Goal: Communication & Community: Answer question/provide support

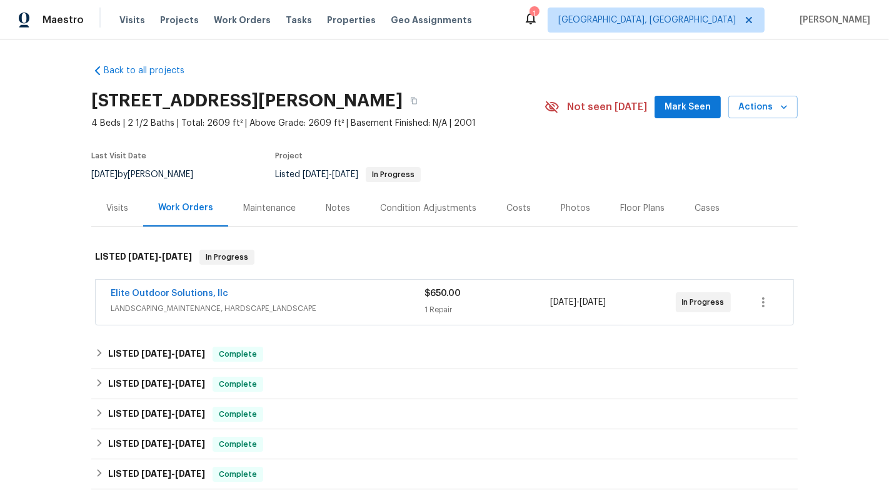
click at [606, 304] on span "8/25/2025" at bounding box center [593, 302] width 26 height 9
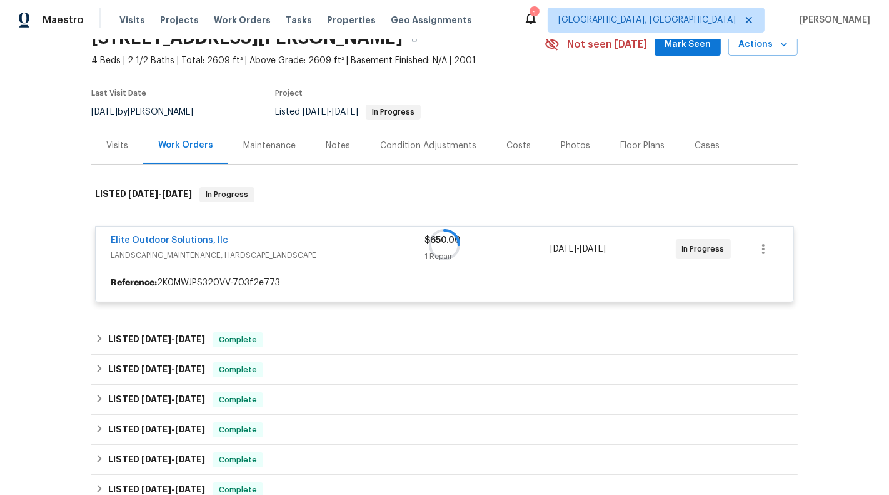
scroll to position [107, 0]
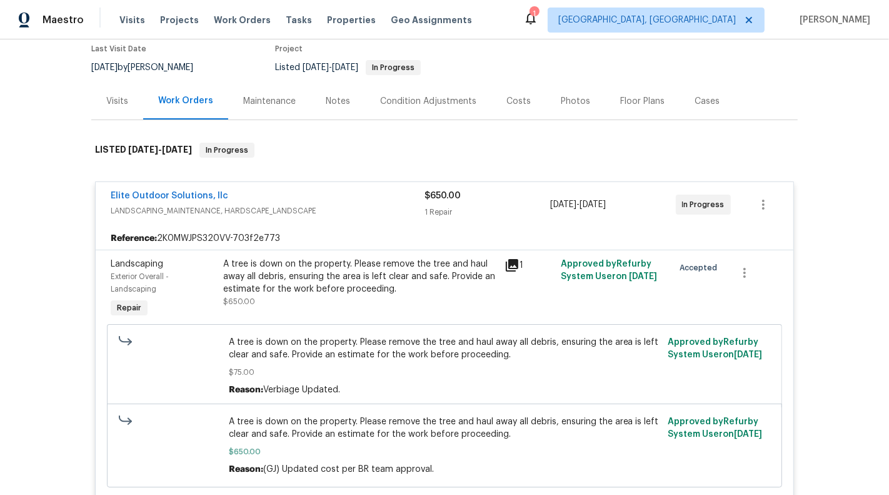
click at [600, 195] on div "8/22/2025 - 8/25/2025" at bounding box center [613, 205] width 126 height 30
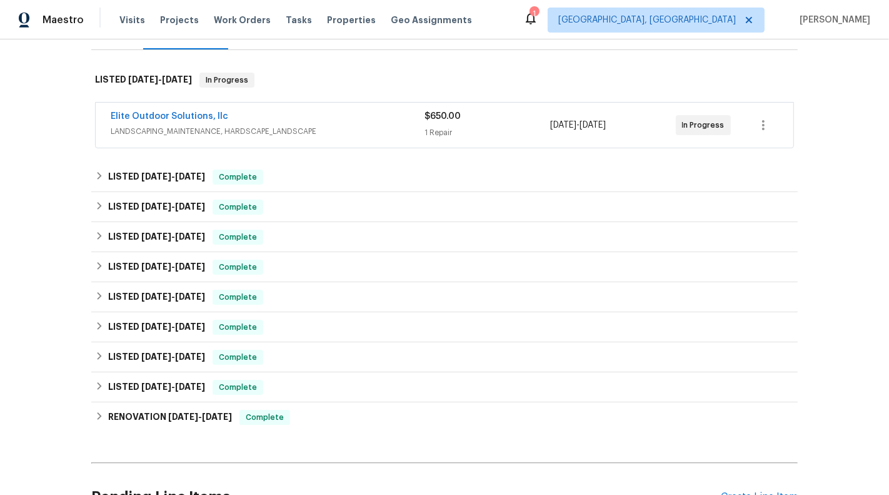
click at [493, 123] on div "$650.00 1 Repair" at bounding box center [488, 125] width 126 height 30
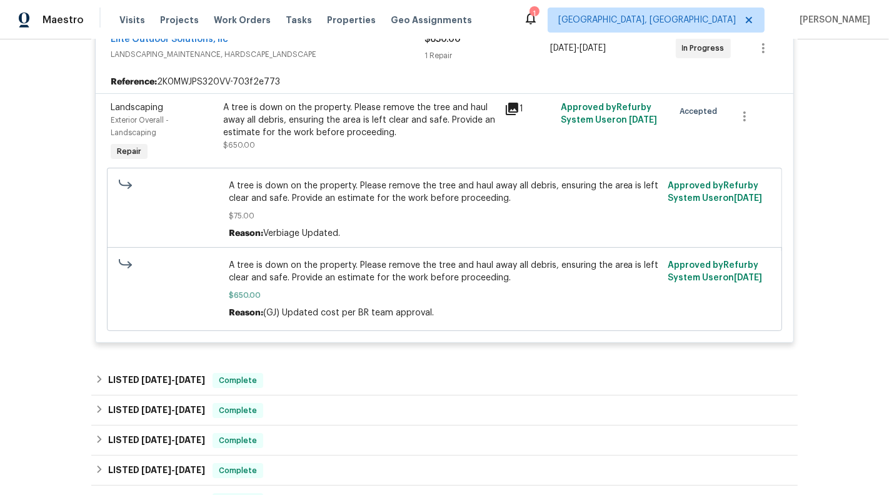
click at [489, 181] on span "A tree is down on the property. Please remove the tree and haul away all debris…" at bounding box center [445, 192] width 432 height 25
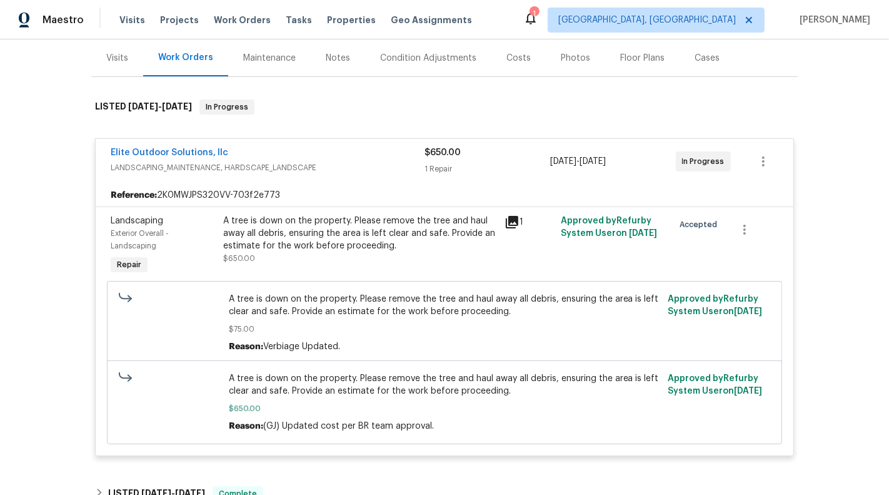
click at [482, 128] on div "Elite Outdoor Solutions, llc LANDSCAPING_MAINTENANCE, HARDSCAPE_LANDSCAPE $650.…" at bounding box center [444, 298] width 707 height 342
click at [482, 163] on div "1 Repair" at bounding box center [488, 169] width 126 height 13
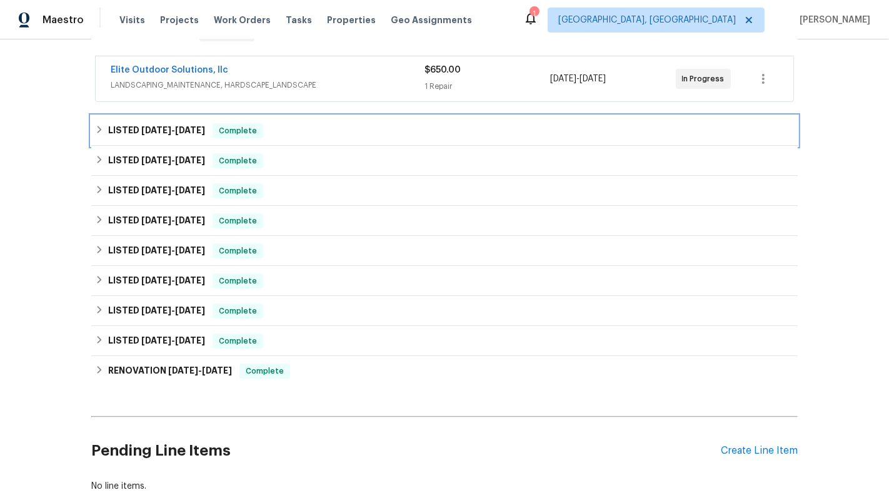
click at [477, 136] on div "LISTED 8/11/25 - 8/21/25 Complete" at bounding box center [444, 130] width 699 height 15
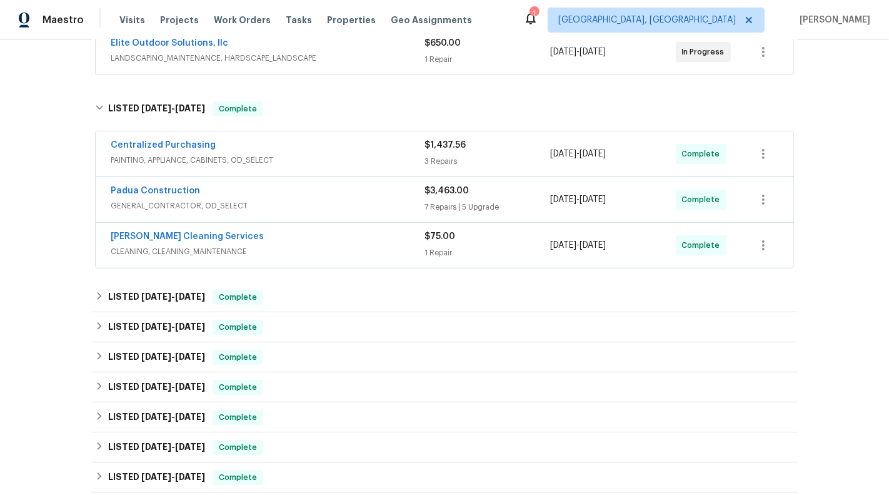
click at [485, 153] on div "$1,437.56 3 Repairs" at bounding box center [488, 154] width 126 height 30
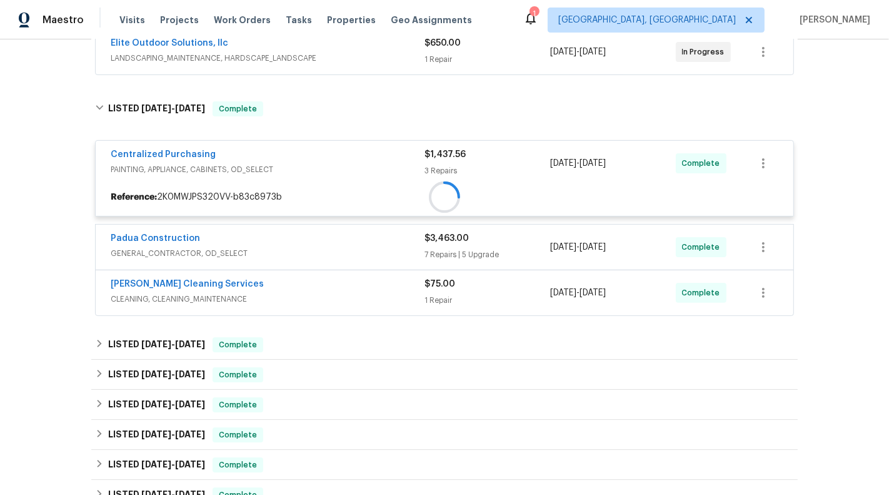
scroll to position [304, 0]
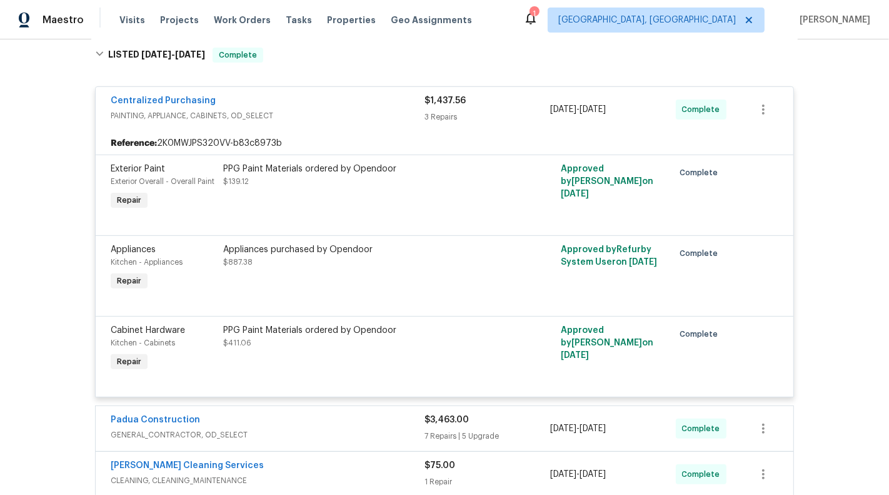
click at [492, 122] on div "$1,437.56 3 Repairs" at bounding box center [488, 109] width 126 height 30
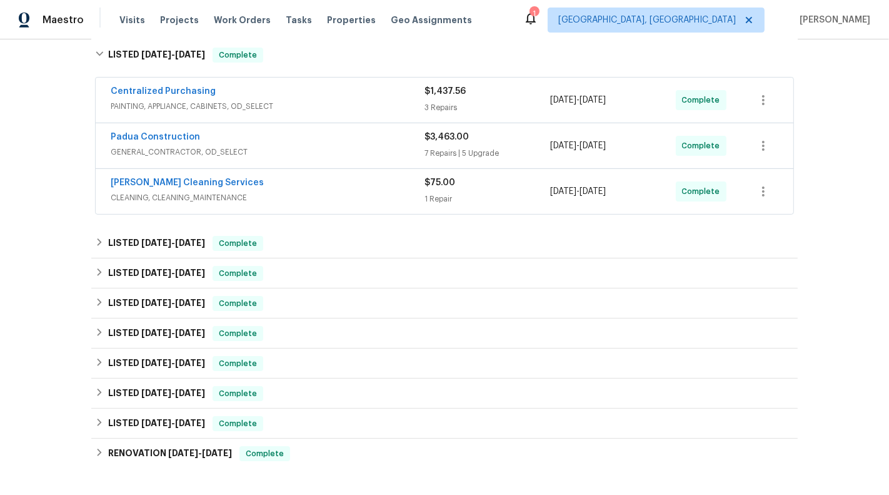
click at [488, 148] on div "7 Repairs | 5 Upgrade" at bounding box center [488, 153] width 126 height 13
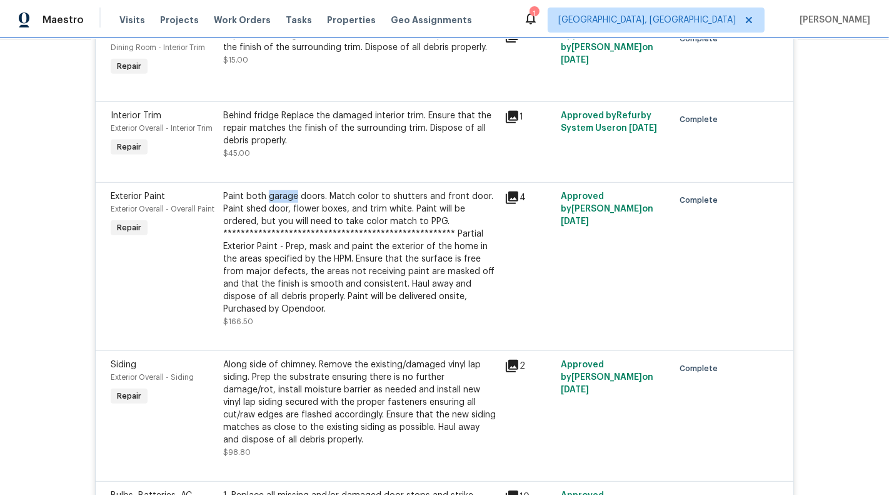
scroll to position [510, 0]
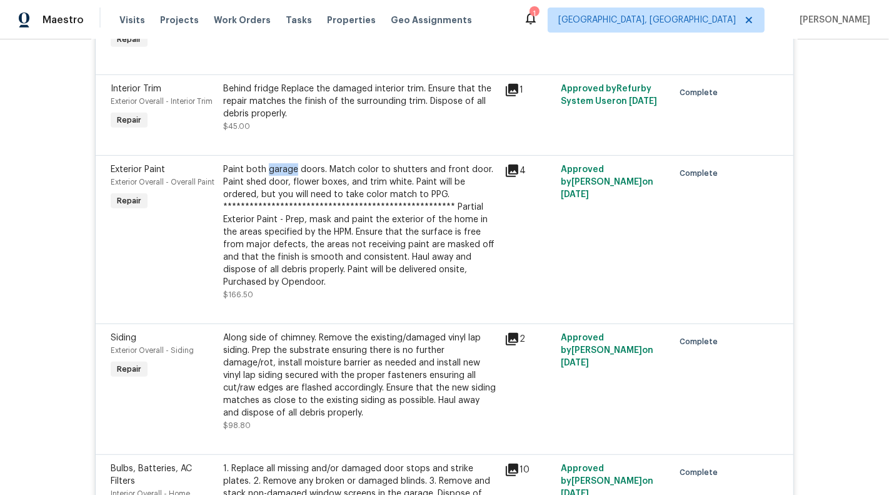
click at [353, 230] on div "**********" at bounding box center [360, 225] width 274 height 125
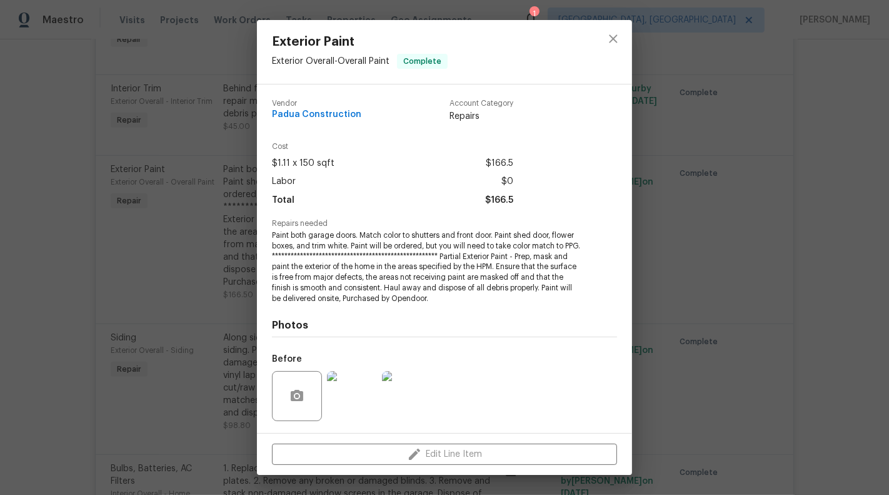
scroll to position [82, 0]
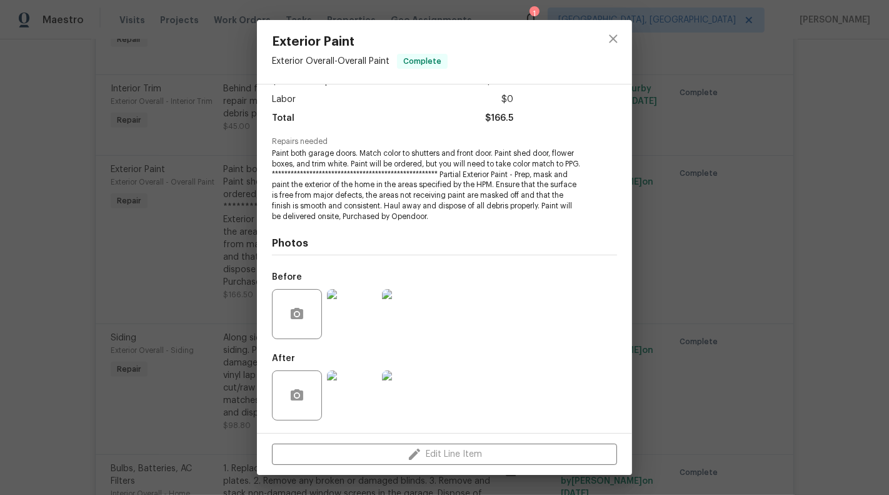
click at [355, 404] on img at bounding box center [352, 395] width 50 height 50
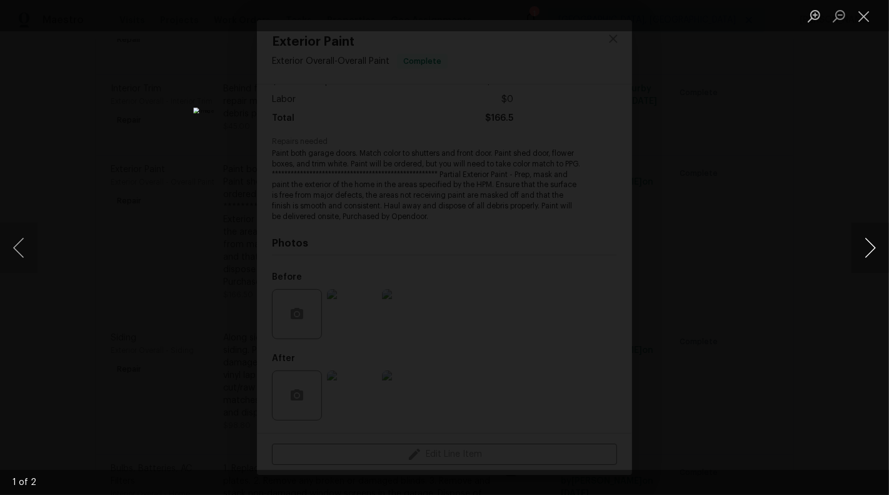
click at [800, 251] on button "Next image" at bounding box center [871, 248] width 38 height 50
click at [800, 18] on button "Close lightbox" at bounding box center [864, 16] width 25 height 22
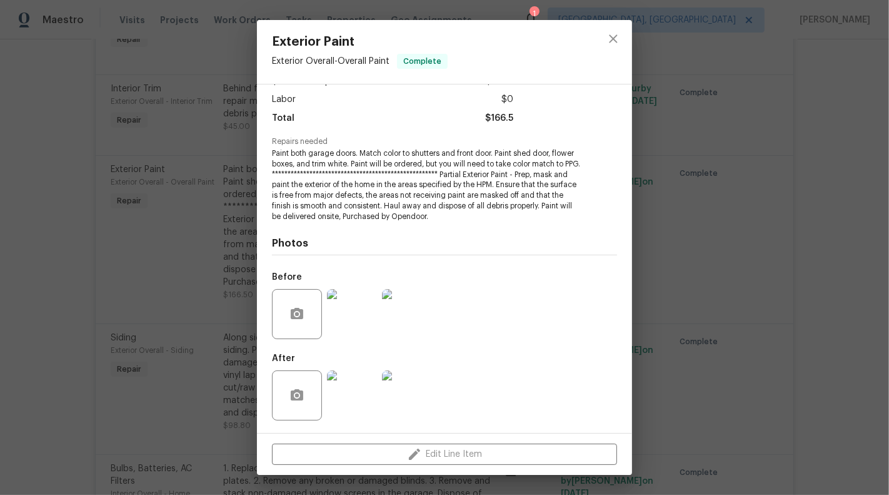
click at [233, 213] on div "**********" at bounding box center [444, 247] width 889 height 495
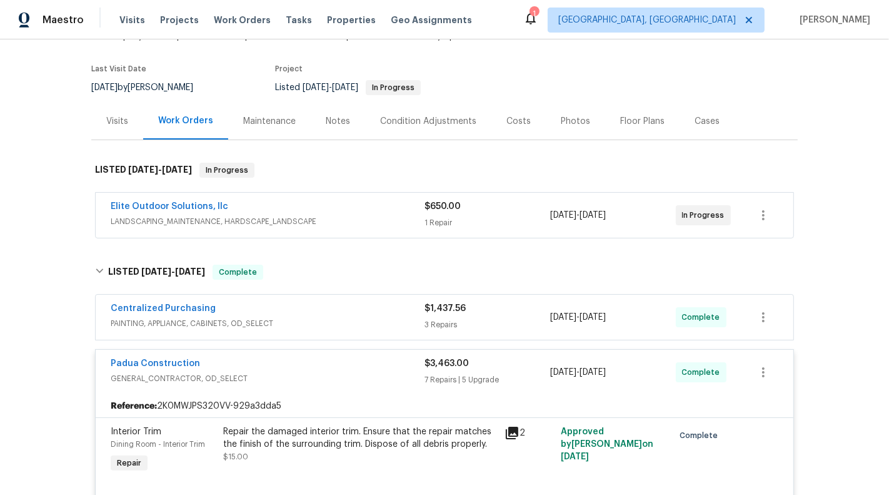
scroll to position [193, 0]
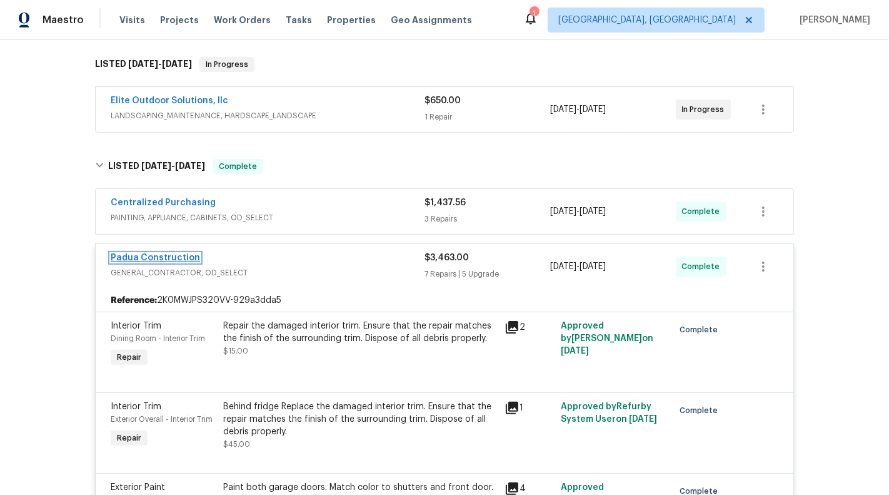
click at [144, 253] on link "Padua Construction" at bounding box center [155, 257] width 89 height 9
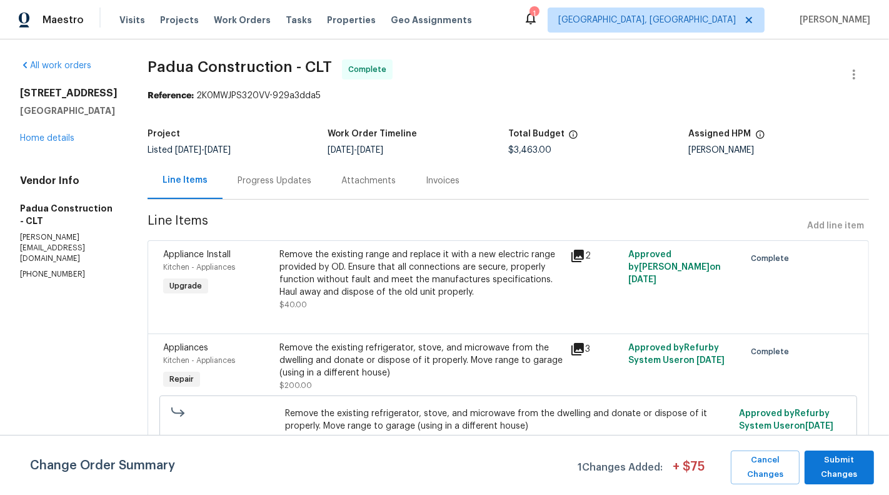
click at [344, 186] on div "Attachments" at bounding box center [369, 180] width 84 height 37
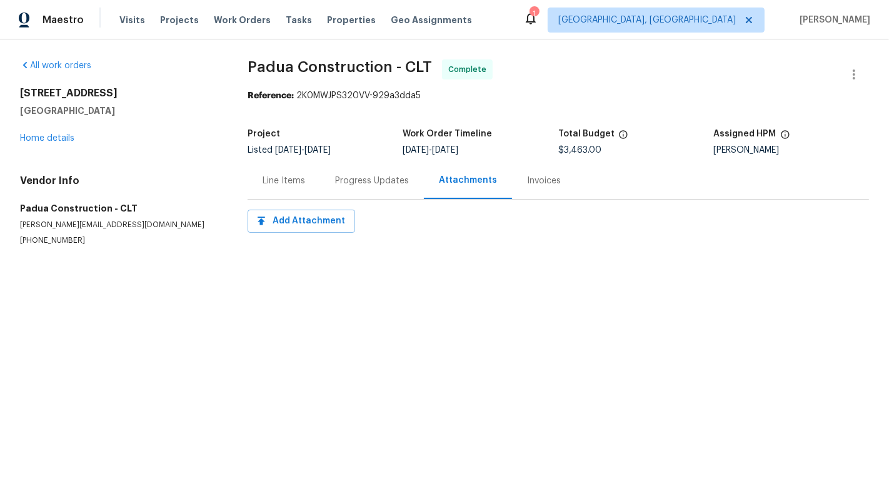
click at [296, 183] on div "Line Items" at bounding box center [284, 181] width 43 height 13
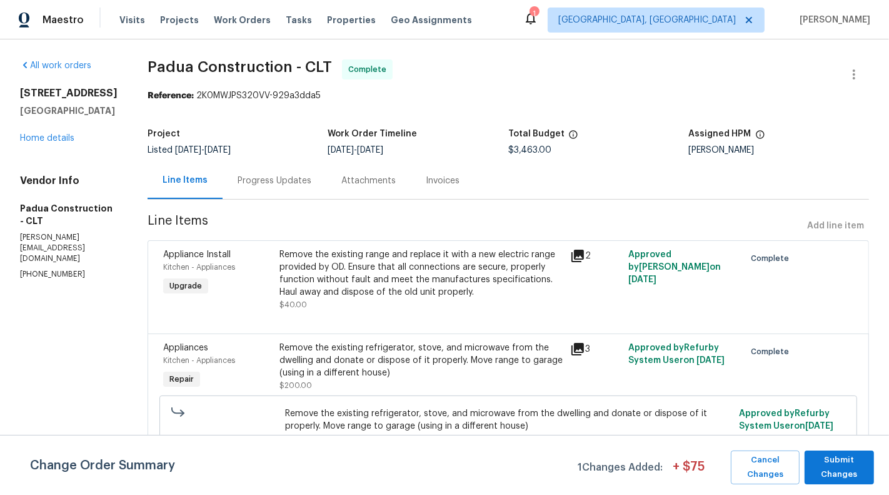
click at [342, 184] on div "Attachments" at bounding box center [369, 181] width 54 height 13
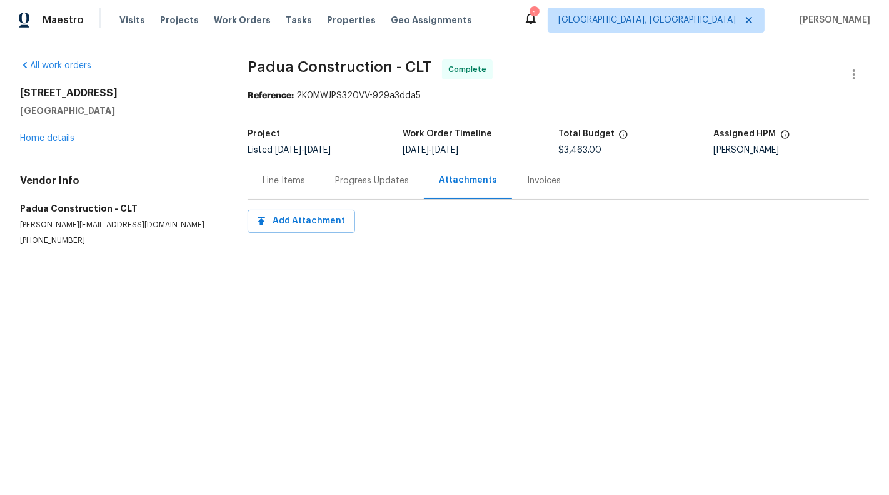
click at [292, 183] on div "Line Items" at bounding box center [284, 181] width 43 height 13
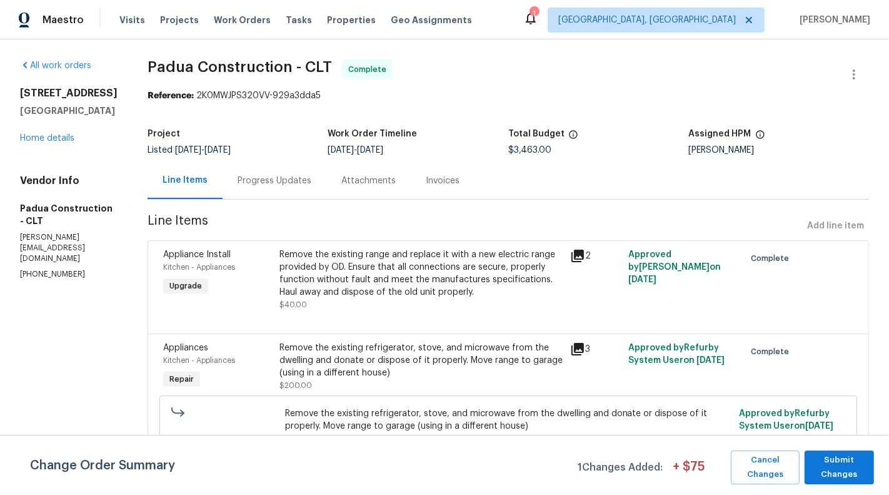
click at [249, 186] on div "Progress Updates" at bounding box center [275, 181] width 74 height 13
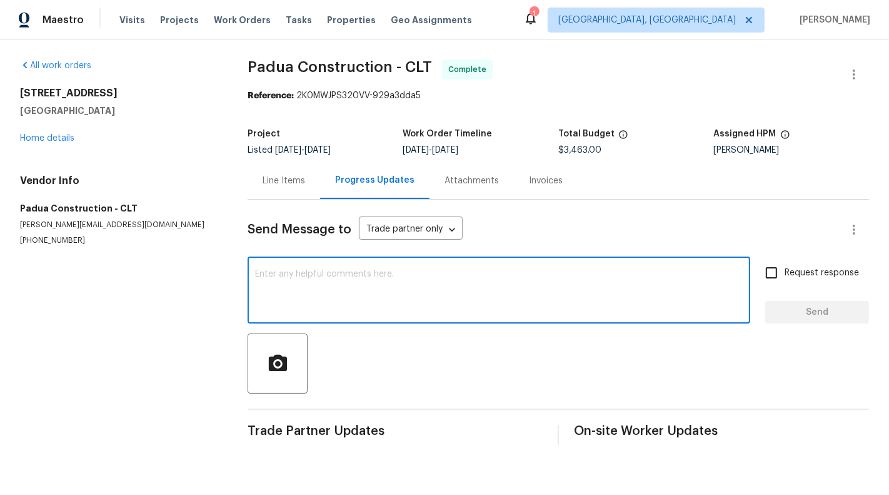
click at [406, 286] on textarea at bounding box center [499, 292] width 488 height 44
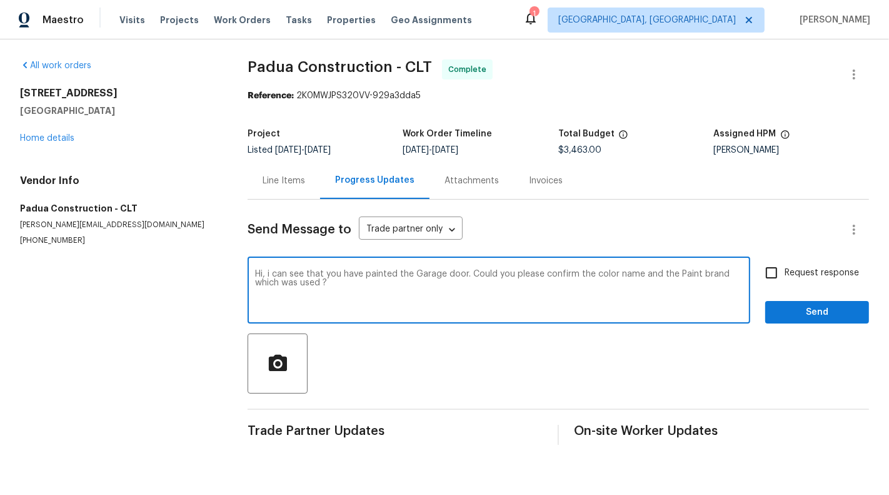
type textarea "Hi, i can see that you have painted the Garage door. Could you please confirm t…"
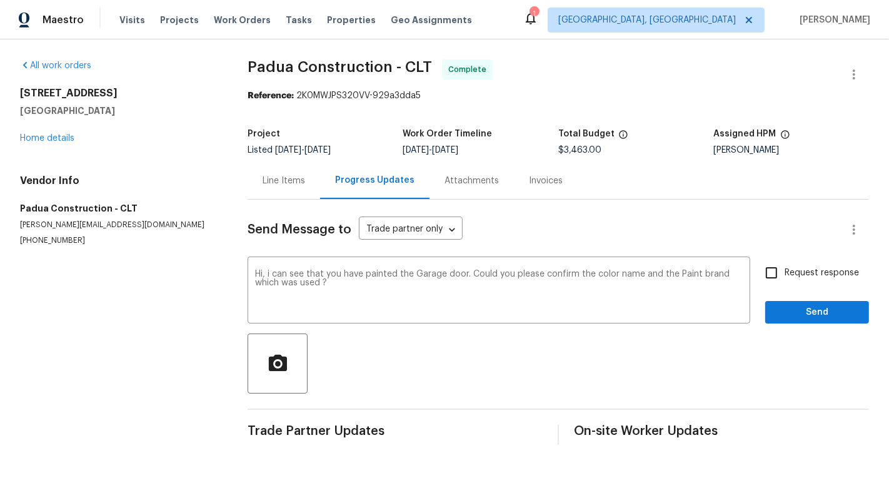
click at [800, 277] on span "Request response" at bounding box center [822, 272] width 74 height 13
click at [785, 277] on input "Request response" at bounding box center [772, 273] width 26 height 26
checkbox input "true"
click at [800, 307] on span "Send" at bounding box center [818, 313] width 84 height 16
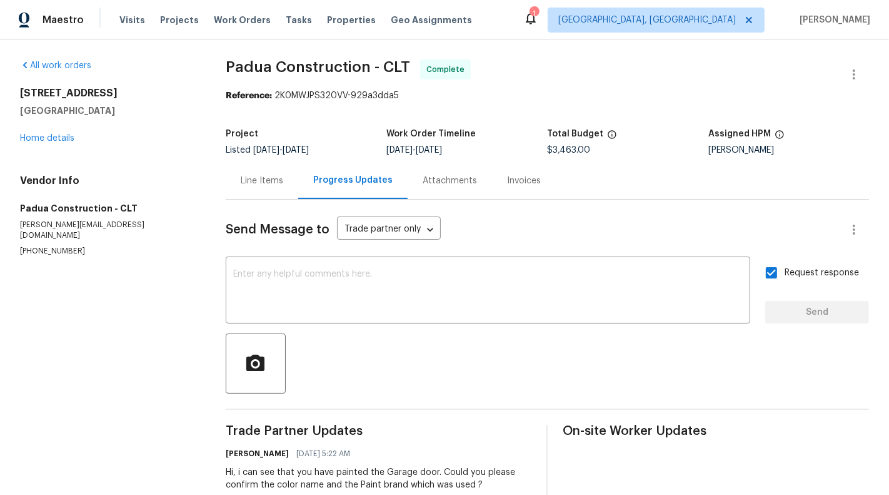
click at [69, 226] on p "juan@padcons.com" at bounding box center [108, 230] width 176 height 21
copy p "juan@padcons.com"
click at [31, 138] on link "Home details" at bounding box center [47, 138] width 54 height 9
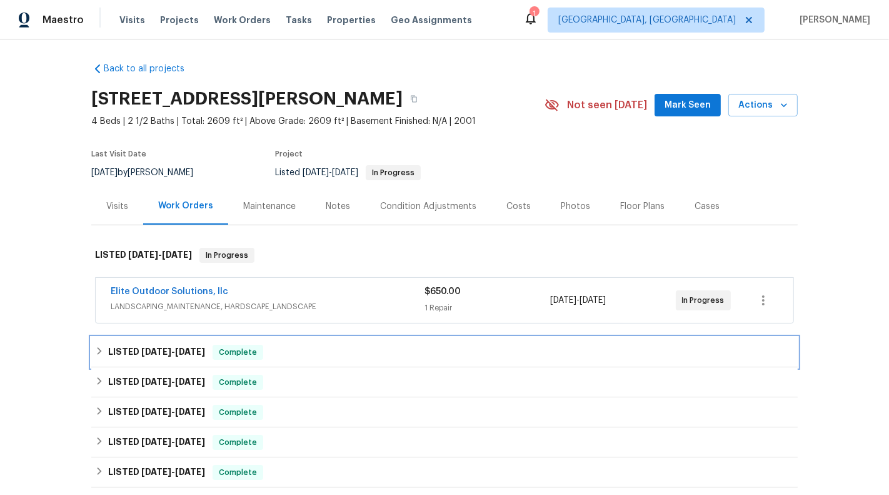
click at [332, 353] on div "LISTED 8/11/25 - 8/21/25 Complete" at bounding box center [444, 352] width 699 height 15
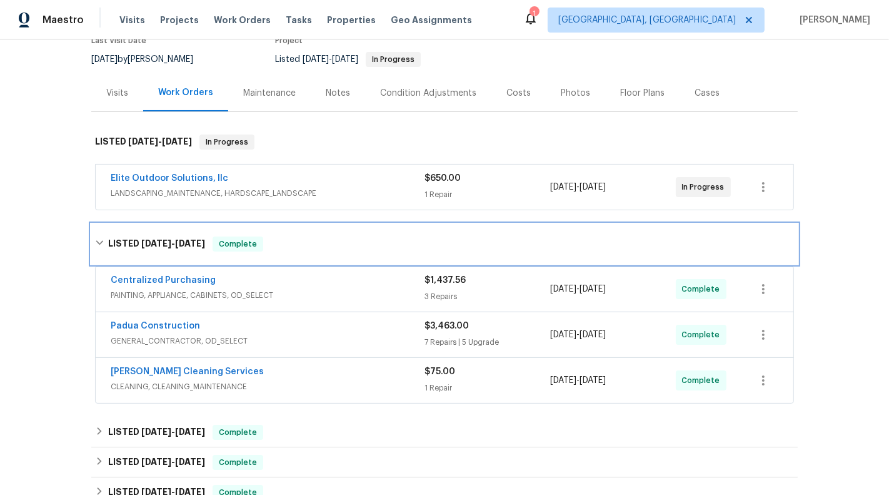
scroll to position [216, 0]
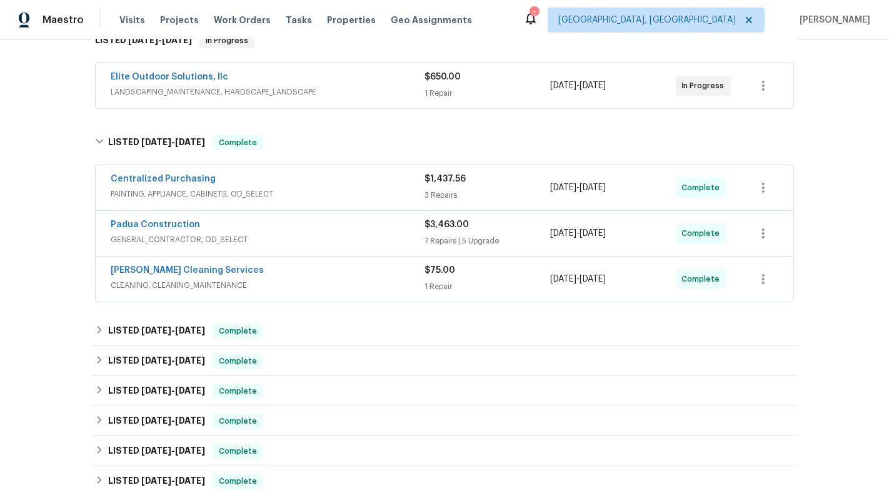
click at [342, 215] on div "Padua Construction GENERAL_CONTRACTOR, OD_SELECT $3,463.00 7 Repairs | 5 Upgrad…" at bounding box center [445, 233] width 698 height 45
click at [362, 233] on span "GENERAL_CONTRACTOR, OD_SELECT" at bounding box center [268, 239] width 314 height 13
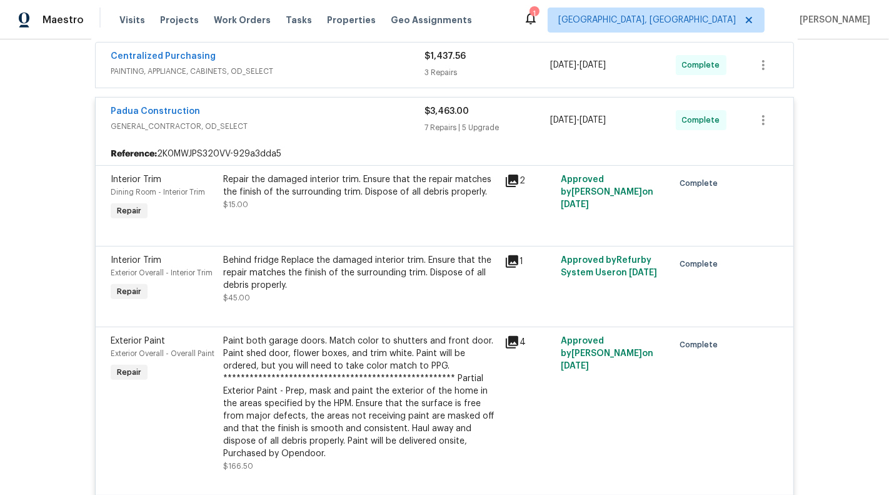
scroll to position [0, 0]
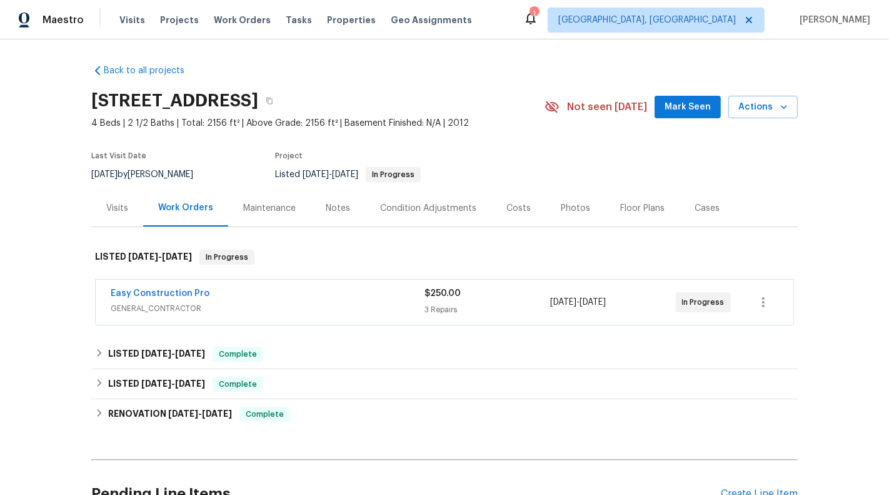
click at [387, 303] on span "GENERAL_CONTRACTOR" at bounding box center [268, 308] width 314 height 13
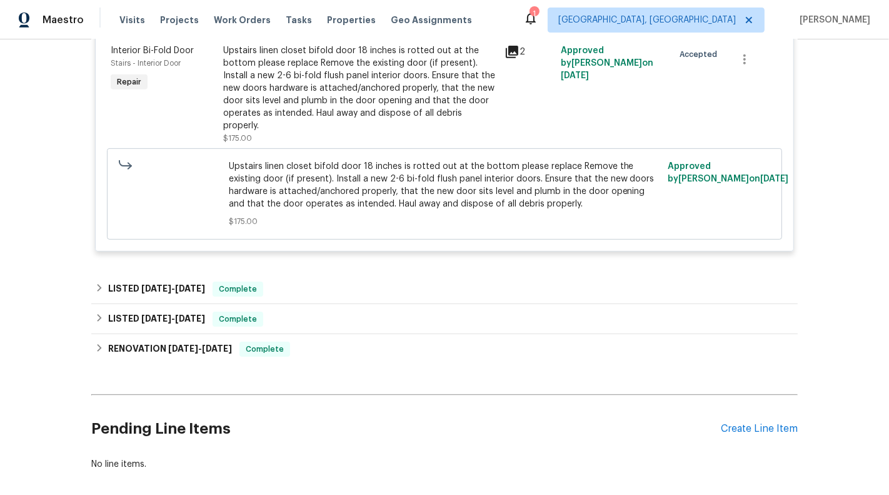
scroll to position [497, 0]
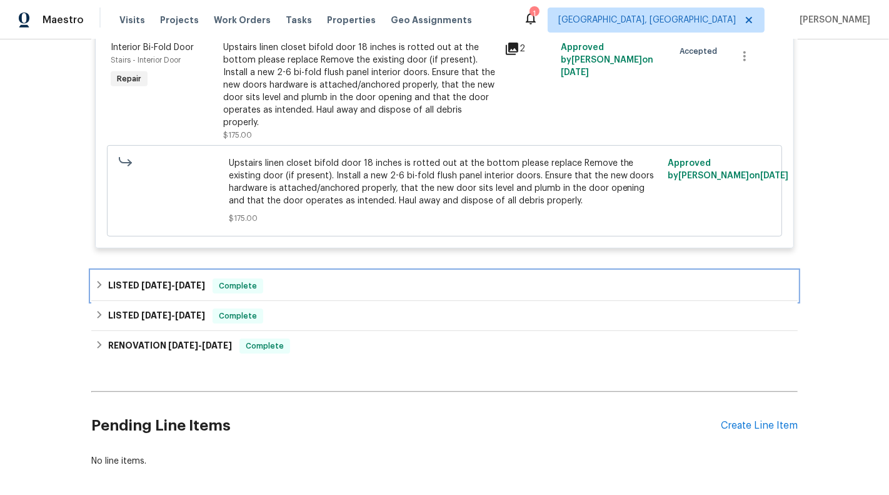
click at [326, 271] on div "LISTED 7/30/25 - 8/15/25 Complete" at bounding box center [444, 286] width 707 height 30
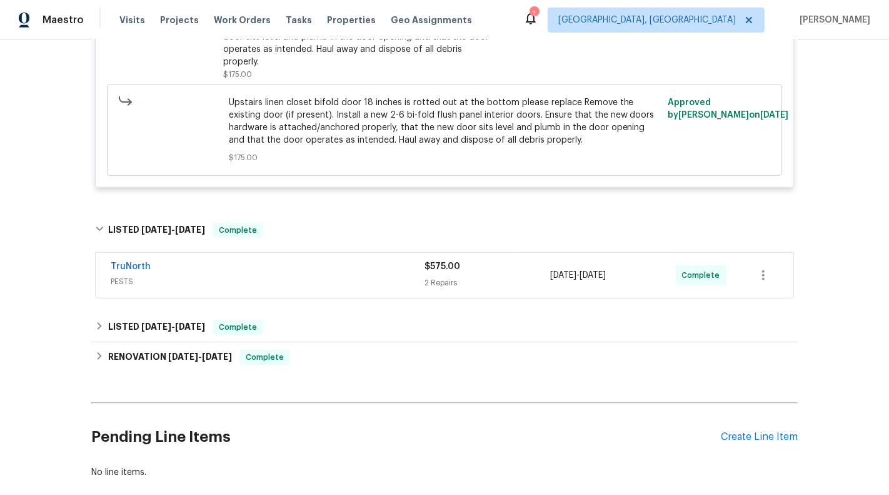
click at [383, 275] on span "PESTS" at bounding box center [268, 281] width 314 height 13
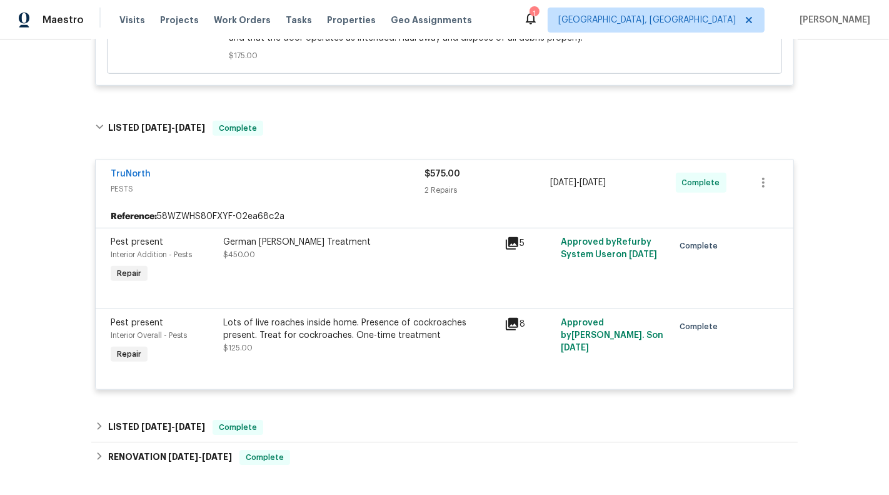
scroll to position [772, 0]
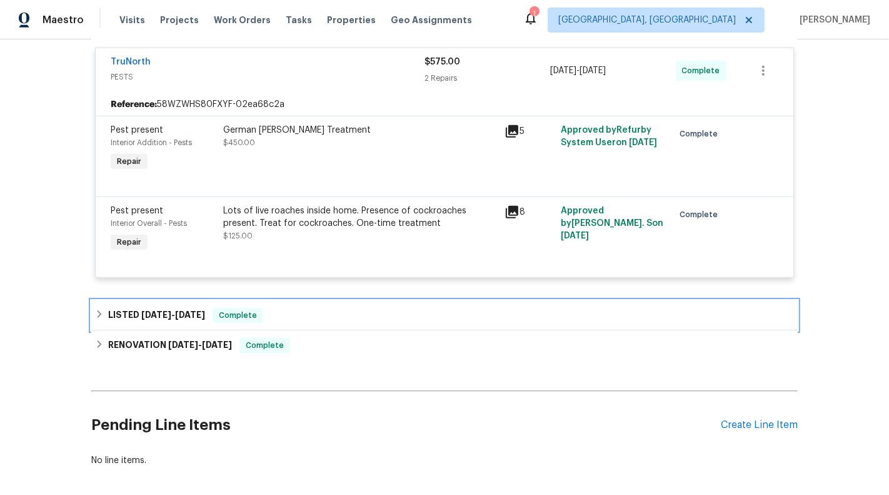
click at [372, 313] on div "LISTED 7/26/25 - 7/28/25 Complete" at bounding box center [444, 315] width 707 height 30
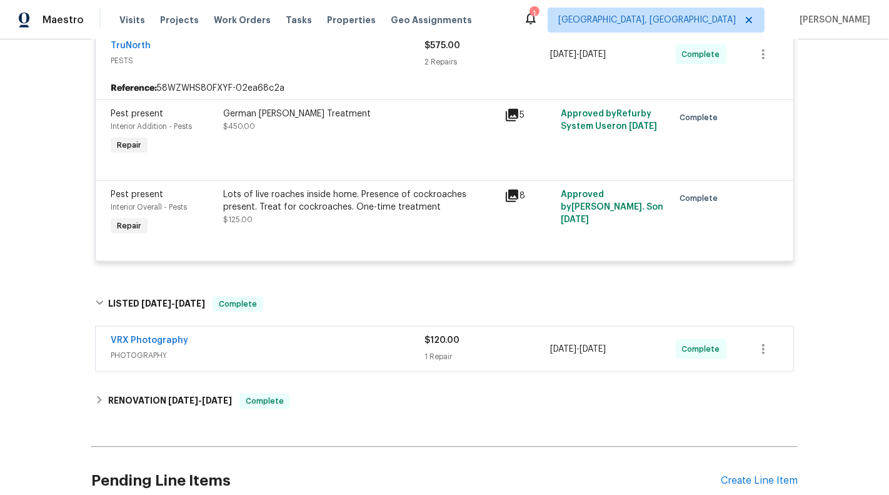
click at [380, 349] on span "PHOTOGRAPHY" at bounding box center [268, 355] width 314 height 13
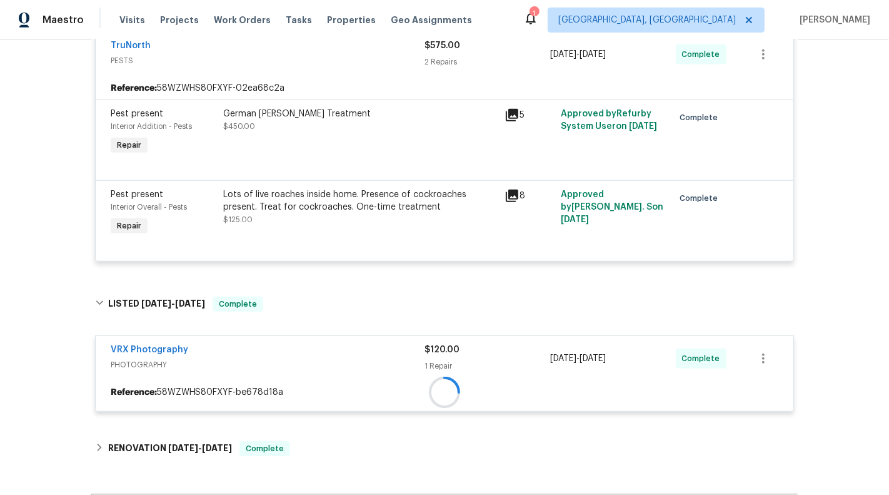
scroll to position [841, 0]
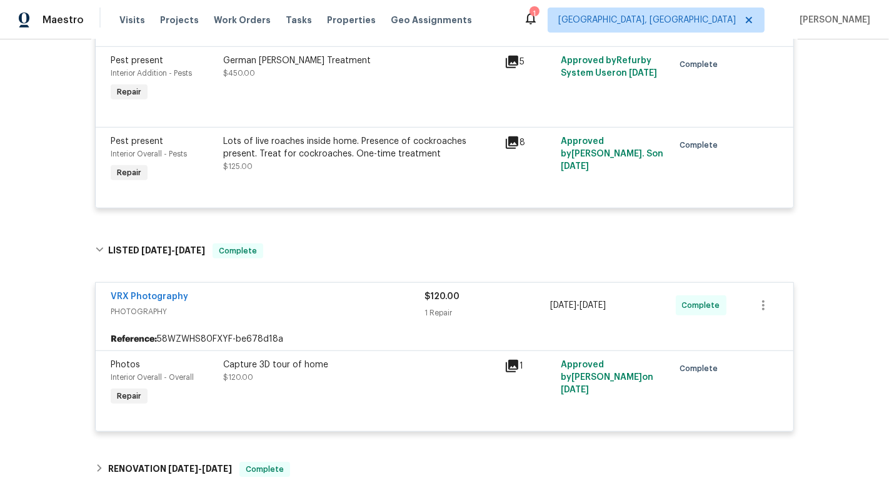
click at [406, 305] on span "PHOTOGRAPHY" at bounding box center [268, 311] width 314 height 13
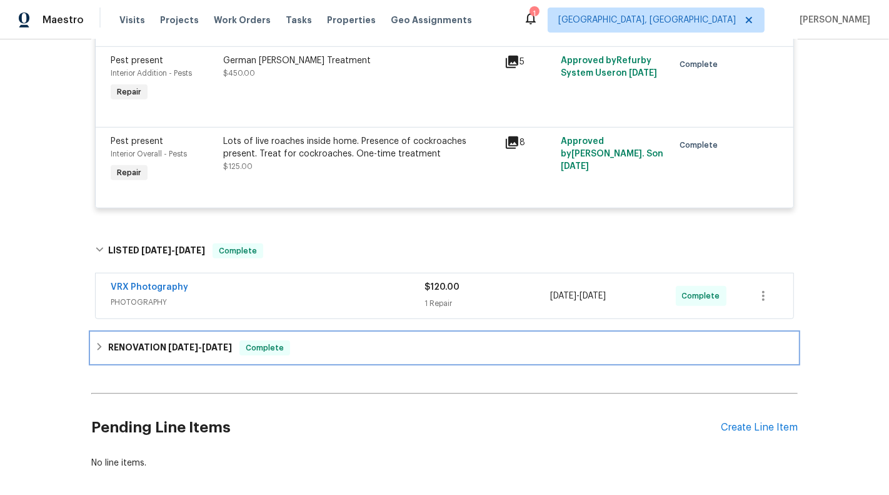
click at [397, 340] on div "RENOVATION 7/11/25 - 8/13/25 Complete" at bounding box center [444, 347] width 699 height 15
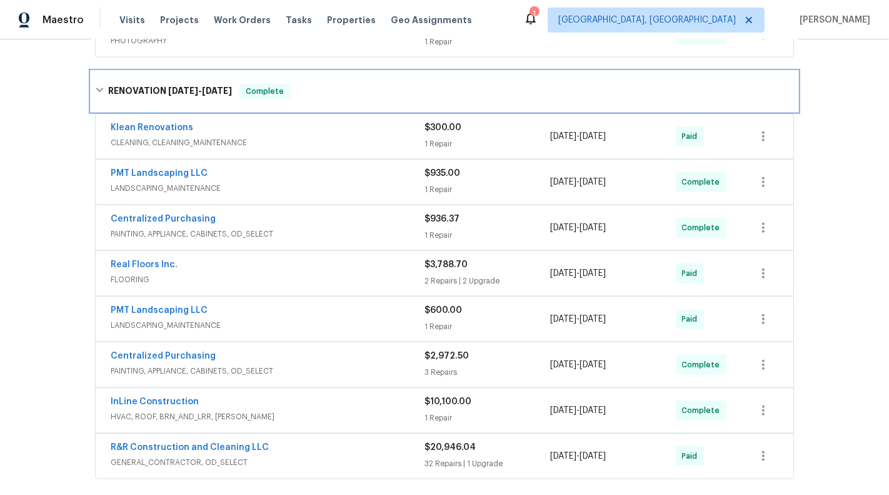
scroll to position [0, 0]
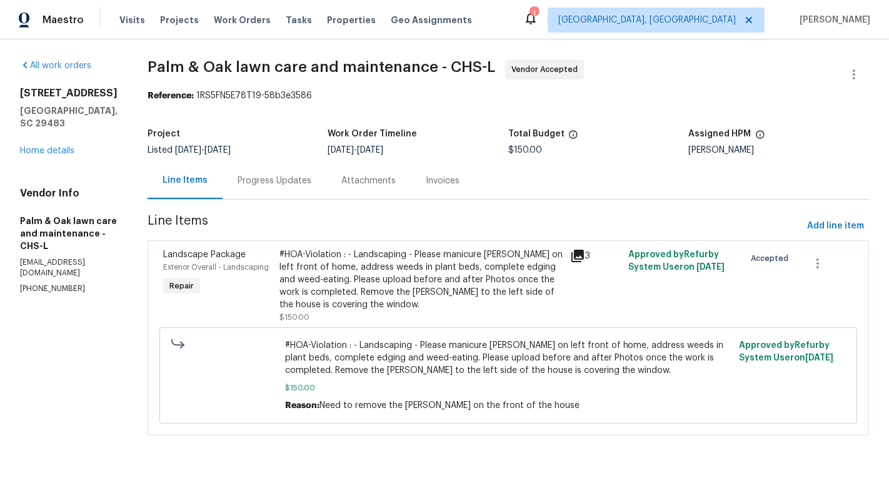
click at [286, 187] on div "Progress Updates" at bounding box center [275, 180] width 104 height 37
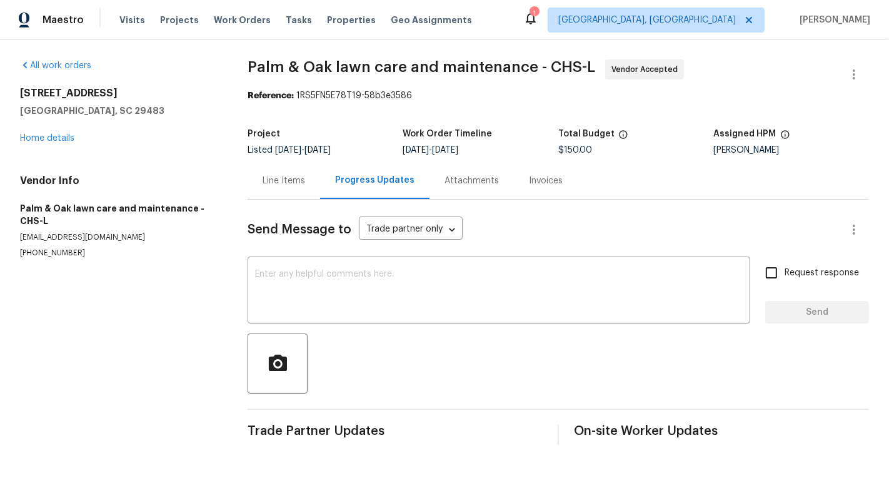
click at [283, 225] on span "Send Message to" at bounding box center [300, 229] width 104 height 13
click at [283, 195] on div "Line Items" at bounding box center [284, 180] width 73 height 37
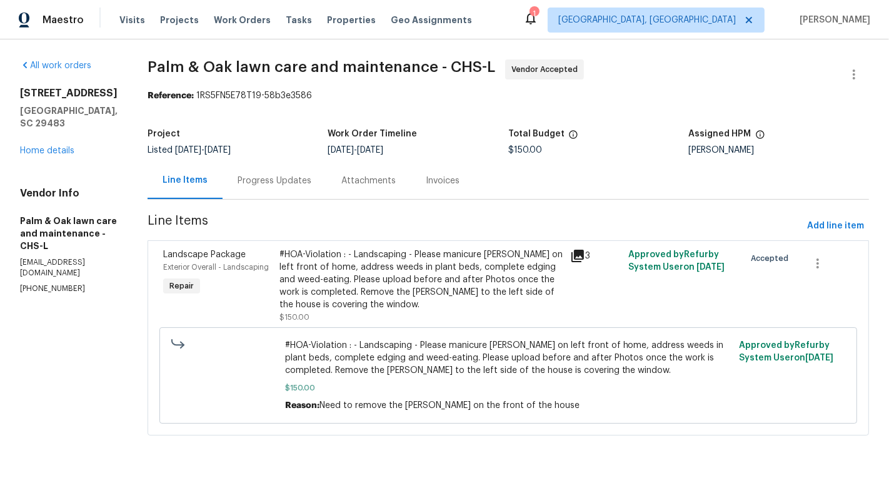
click at [385, 284] on div "#HOA-Violation : - Landscaping - Please manicure bush on left front of home, ad…" at bounding box center [421, 279] width 283 height 63
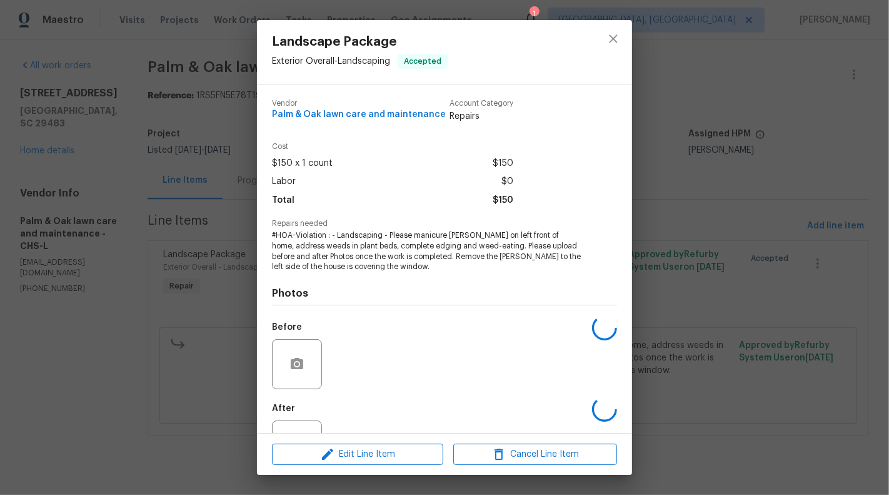
scroll to position [50, 0]
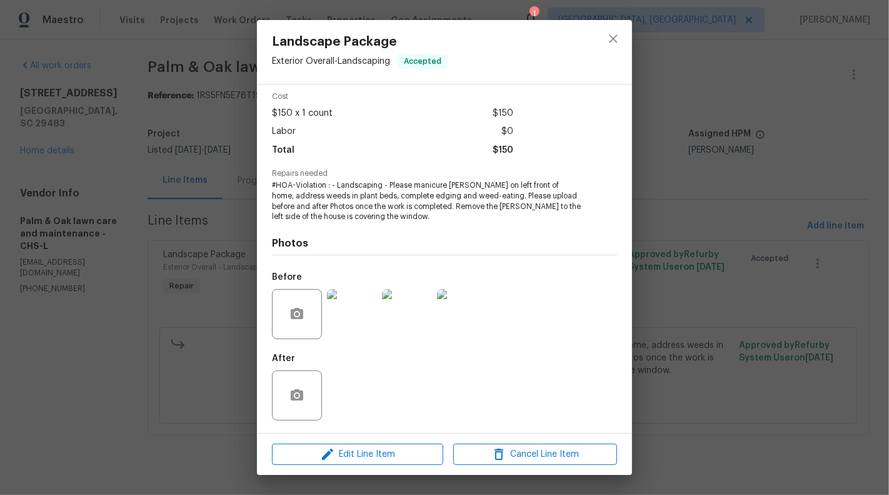
click at [350, 325] on img at bounding box center [352, 314] width 50 height 50
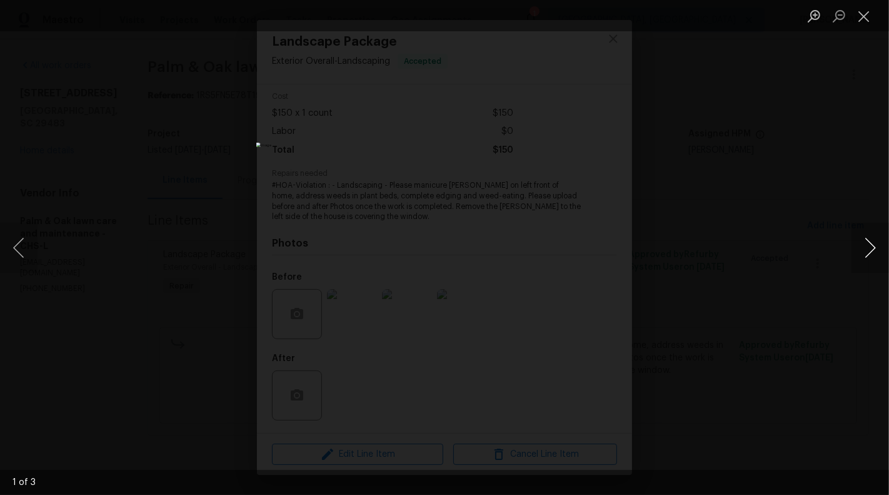
click at [873, 247] on button "Next image" at bounding box center [871, 248] width 38 height 50
click at [877, 248] on button "Next image" at bounding box center [871, 248] width 38 height 50
click at [879, 249] on button "Next image" at bounding box center [871, 248] width 38 height 50
click at [863, 23] on button "Close lightbox" at bounding box center [864, 16] width 25 height 22
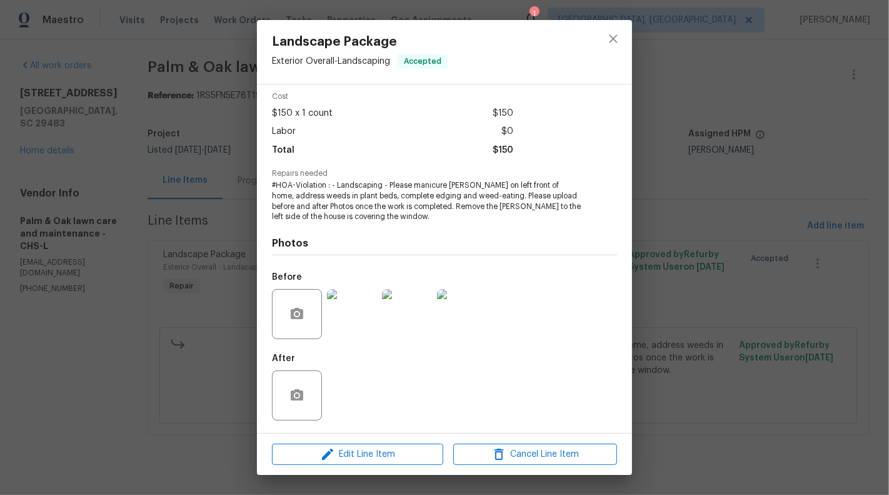
click at [221, 252] on div "Landscape Package Exterior Overall - Landscaping Accepted Vendor Palm & Oak law…" at bounding box center [444, 247] width 889 height 495
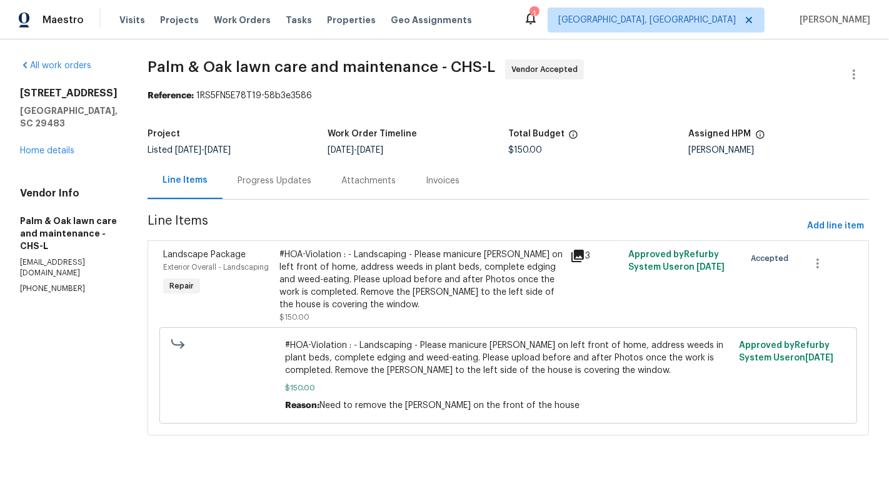
click at [314, 190] on div "Progress Updates" at bounding box center [275, 180] width 104 height 37
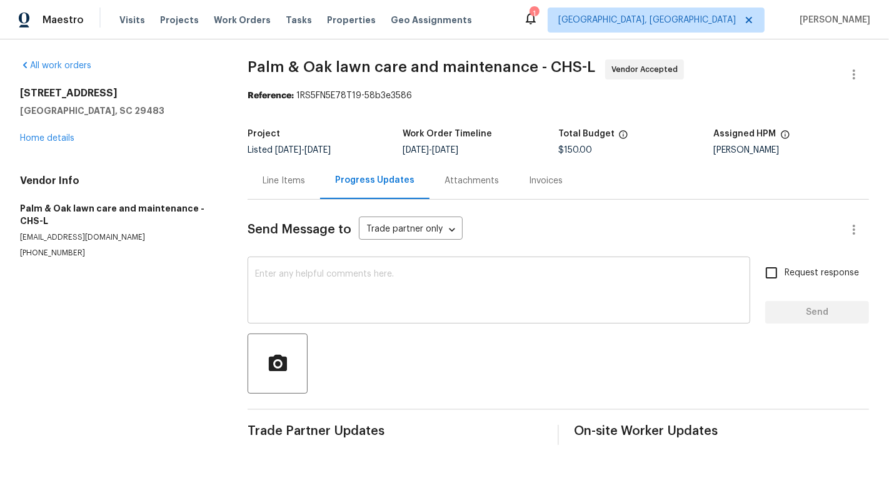
click at [310, 322] on div "x ​" at bounding box center [499, 292] width 503 height 64
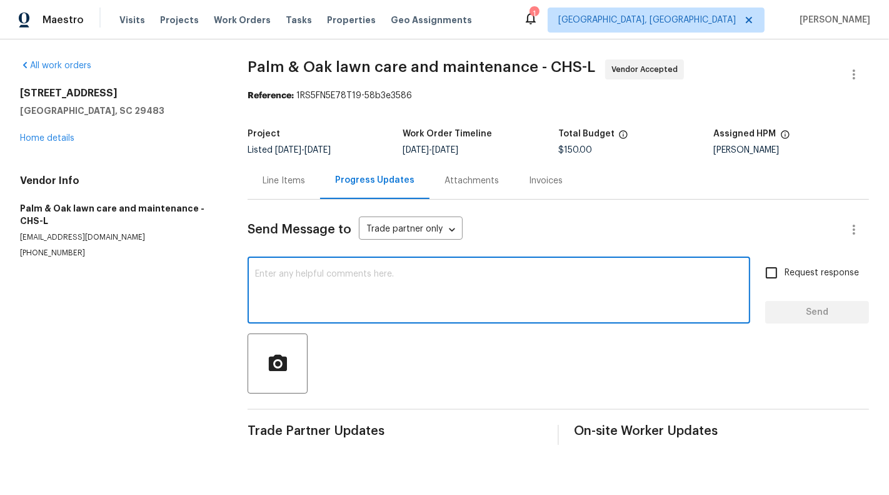
click at [310, 306] on textarea at bounding box center [499, 292] width 488 height 44
type textarea "Hi, could you please let me know when the work will get started ?"
click at [825, 271] on span "Request response" at bounding box center [822, 272] width 74 height 13
click at [785, 271] on input "Request response" at bounding box center [772, 273] width 26 height 26
checkbox input "true"
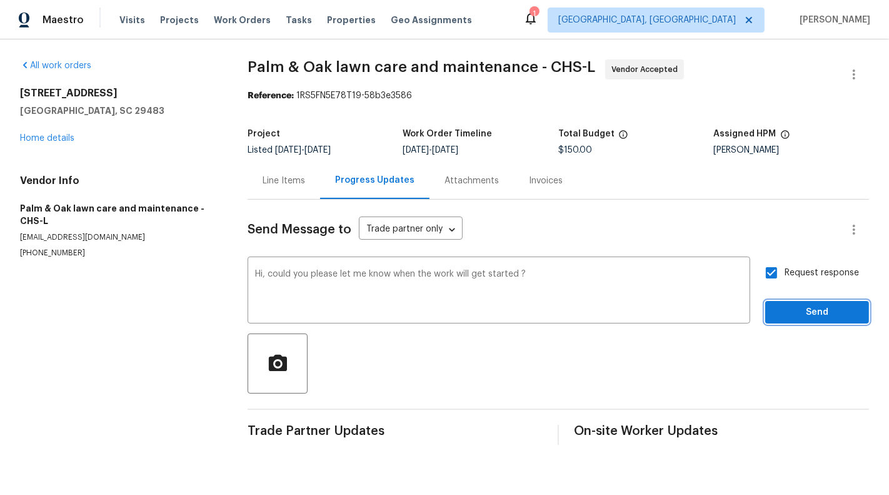
click at [814, 312] on span "Send" at bounding box center [818, 313] width 84 height 16
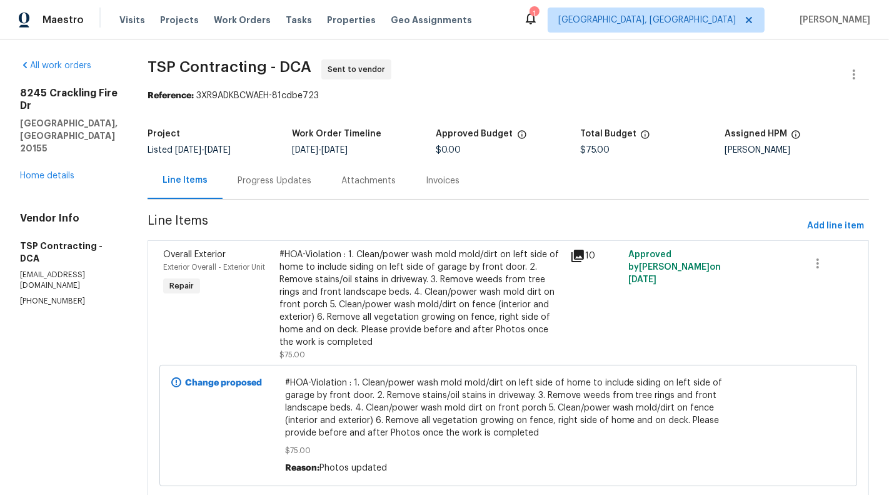
scroll to position [25, 0]
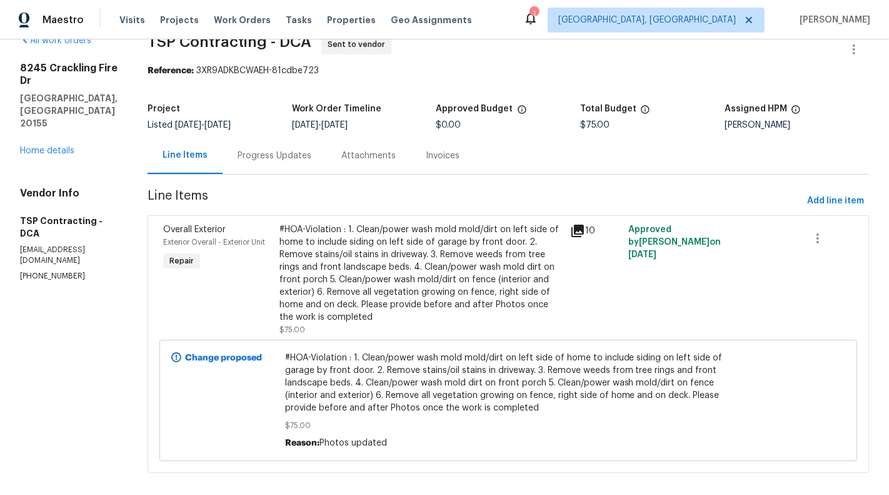
click at [259, 158] on div "Progress Updates" at bounding box center [275, 155] width 74 height 13
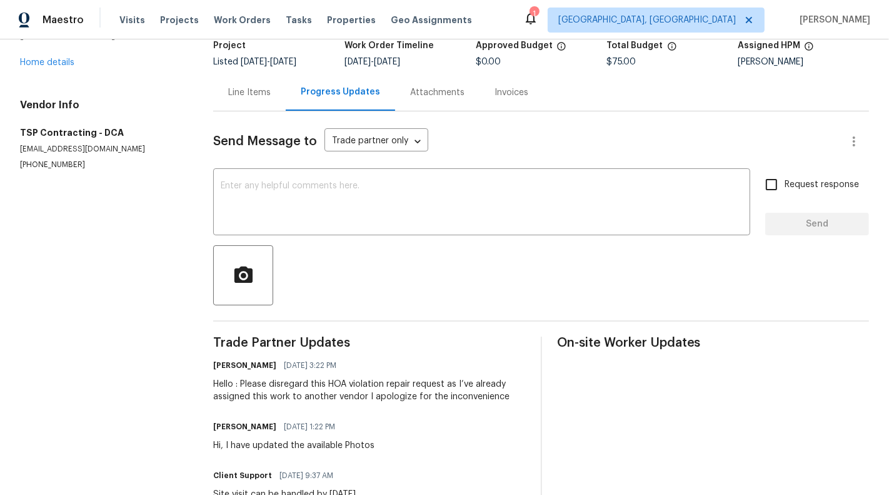
scroll to position [89, 0]
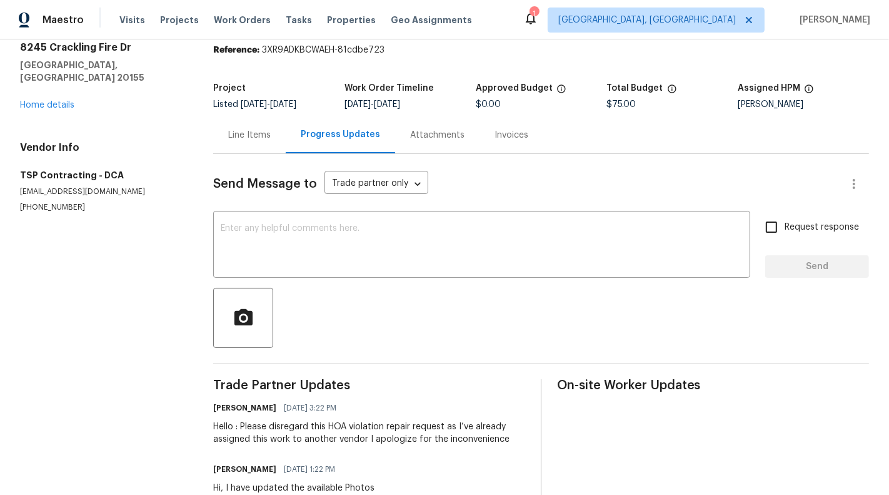
click at [259, 151] on div "Line Items" at bounding box center [249, 134] width 73 height 37
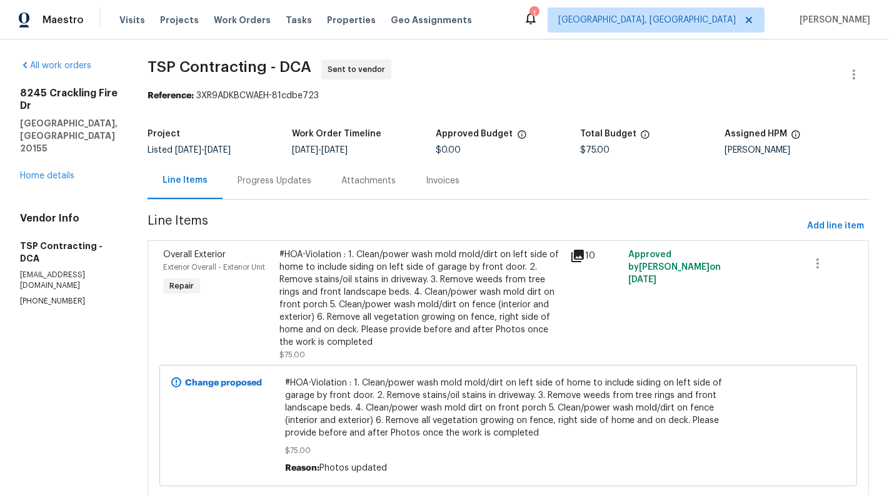
click at [245, 191] on div "Progress Updates" at bounding box center [275, 180] width 104 height 37
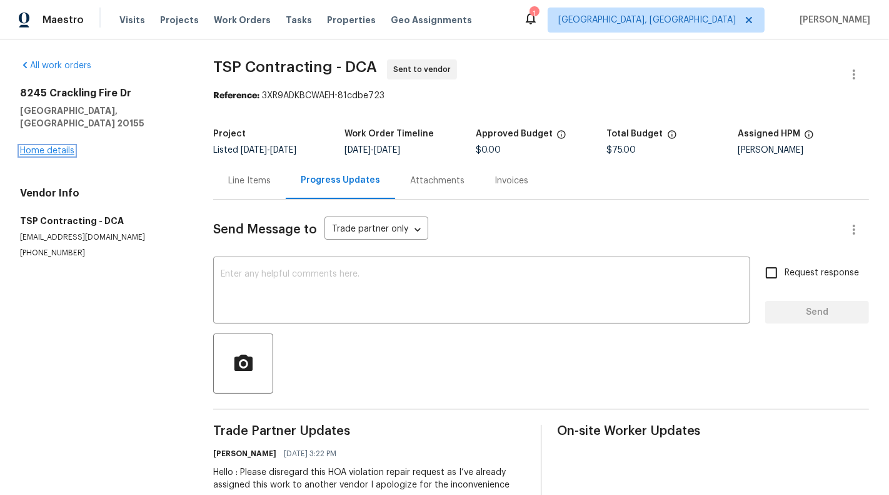
click at [43, 146] on link "Home details" at bounding box center [47, 150] width 54 height 9
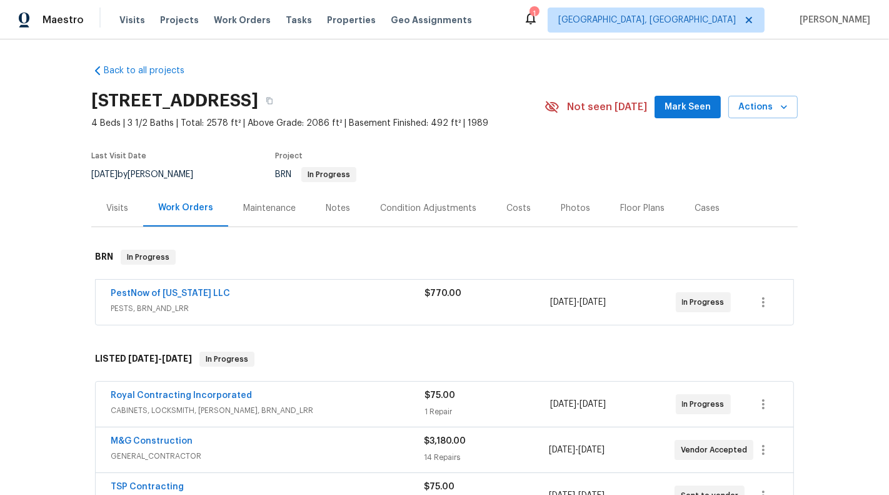
scroll to position [43, 0]
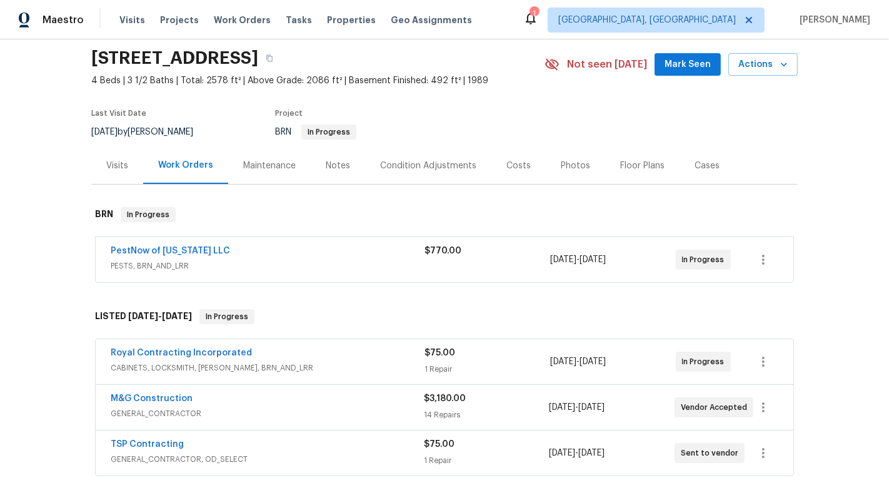
click at [400, 363] on span "CABINETS, LOCKSMITH, [PERSON_NAME], BRN_AND_LRR" at bounding box center [268, 368] width 314 height 13
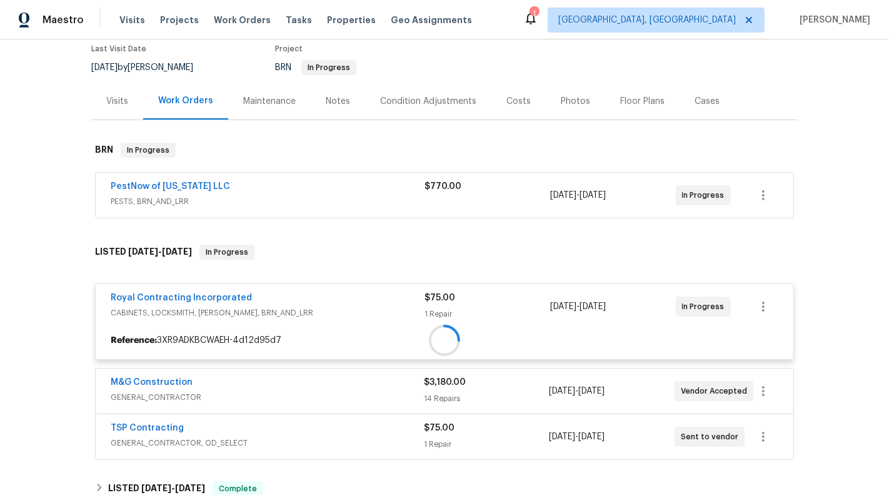
scroll to position [118, 0]
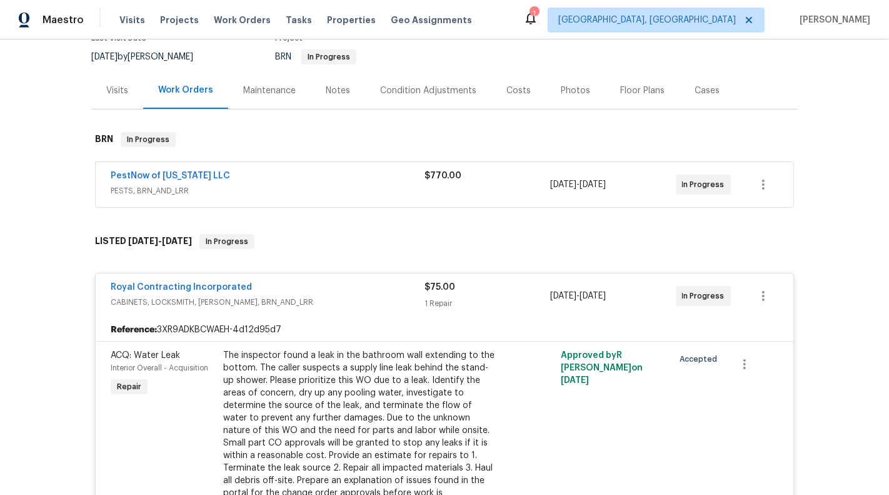
click at [358, 194] on span "PESTS, BRN_AND_LRR" at bounding box center [268, 191] width 314 height 13
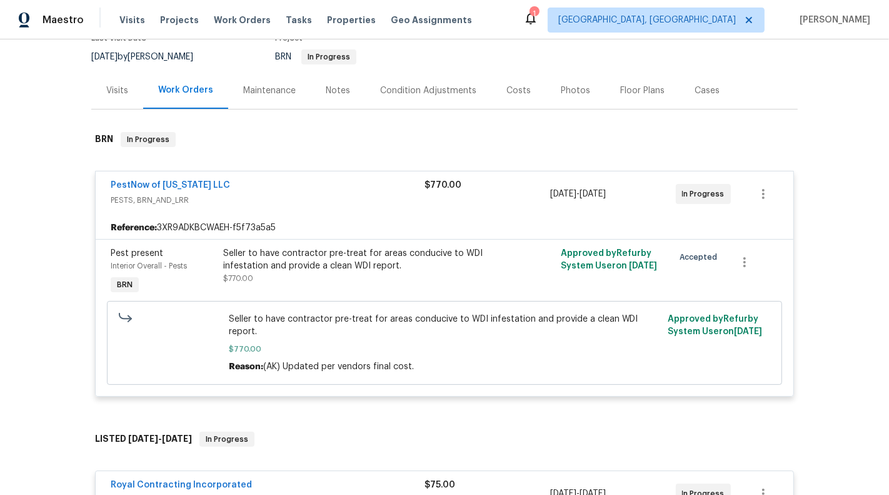
click at [358, 194] on span "PESTS, BRN_AND_LRR" at bounding box center [268, 200] width 314 height 13
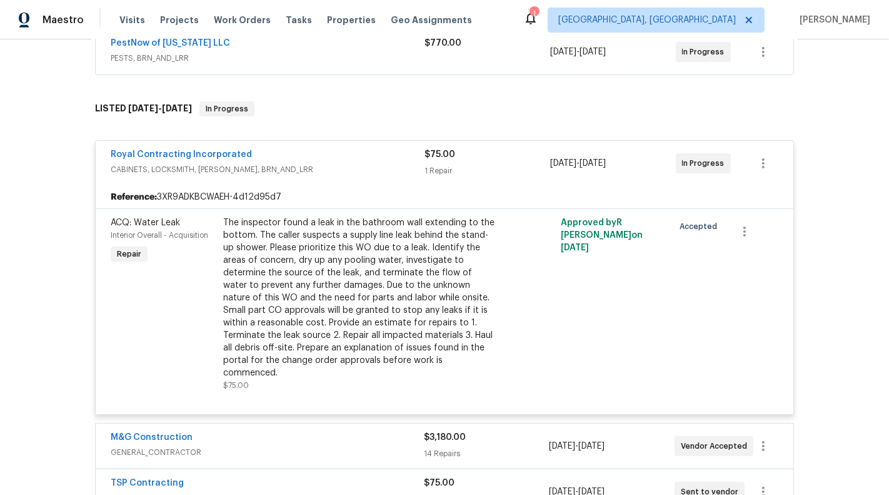
click at [357, 156] on div "Royal Contracting Incorporated" at bounding box center [268, 155] width 314 height 15
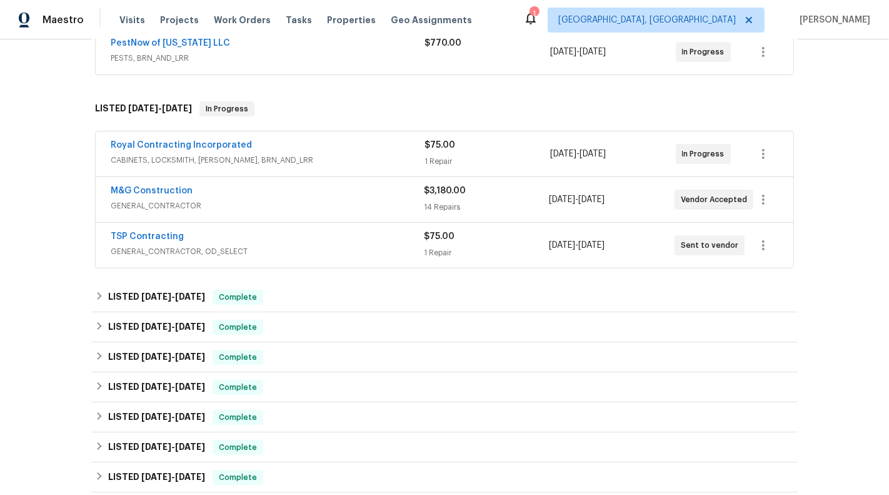
scroll to position [279, 0]
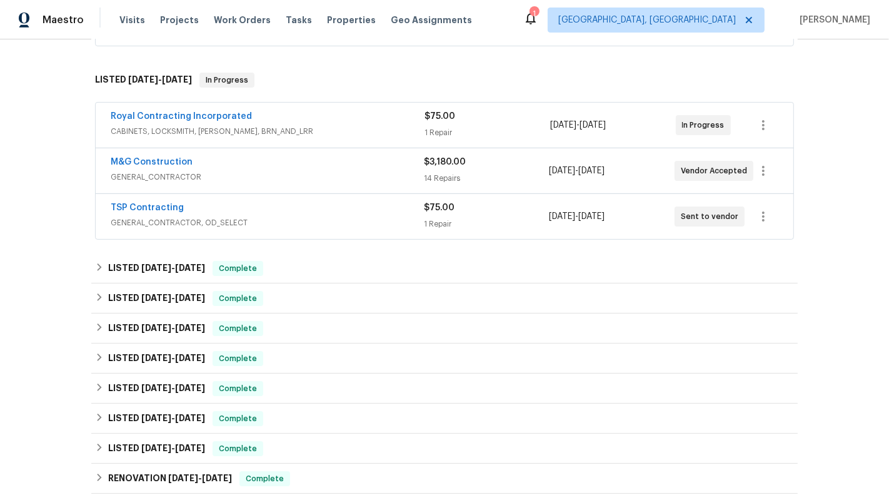
click at [360, 173] on span "GENERAL_CONTRACTOR" at bounding box center [267, 177] width 313 height 13
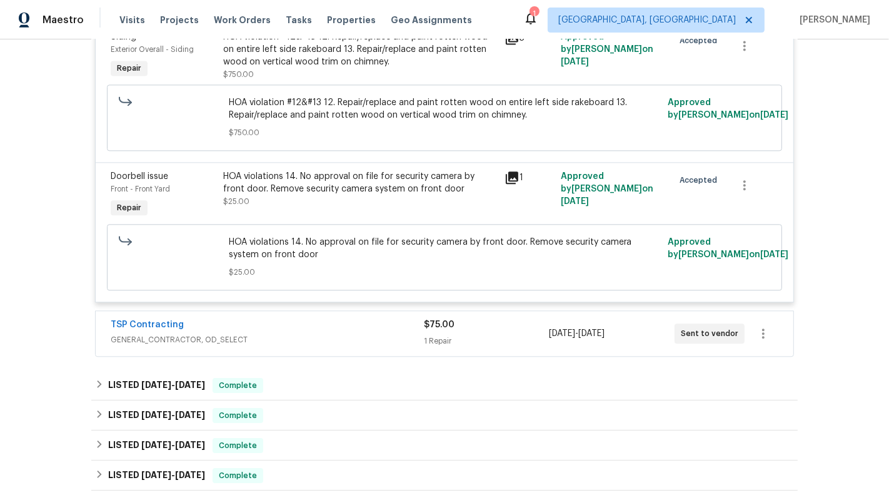
scroll to position [2432, 0]
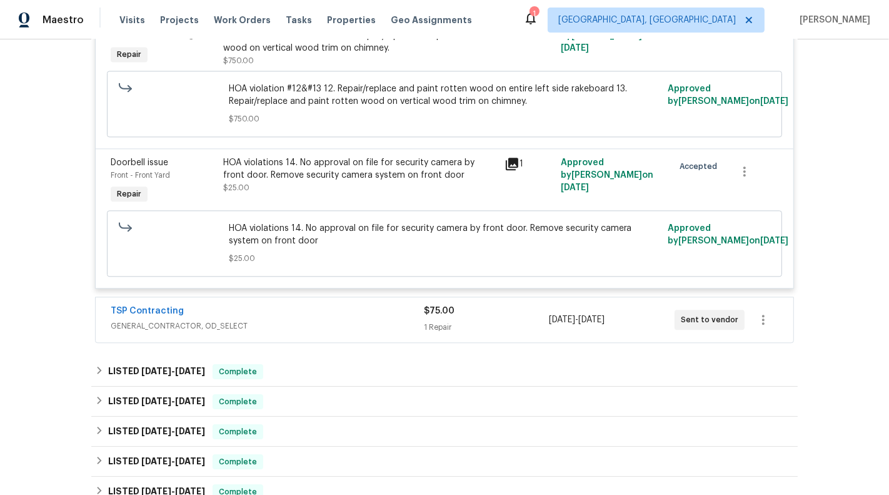
click at [342, 305] on div "TSP Contracting GENERAL_CONTRACTOR, OD_SELECT" at bounding box center [267, 320] width 313 height 30
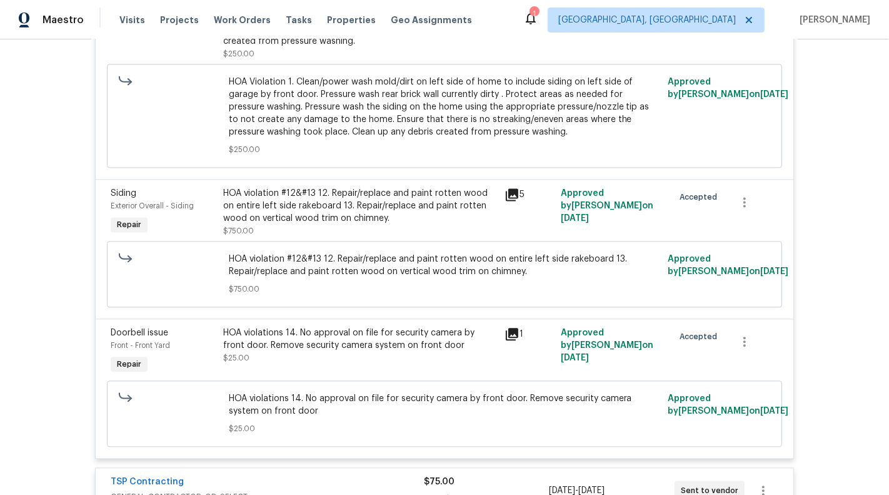
scroll to position [2627, 0]
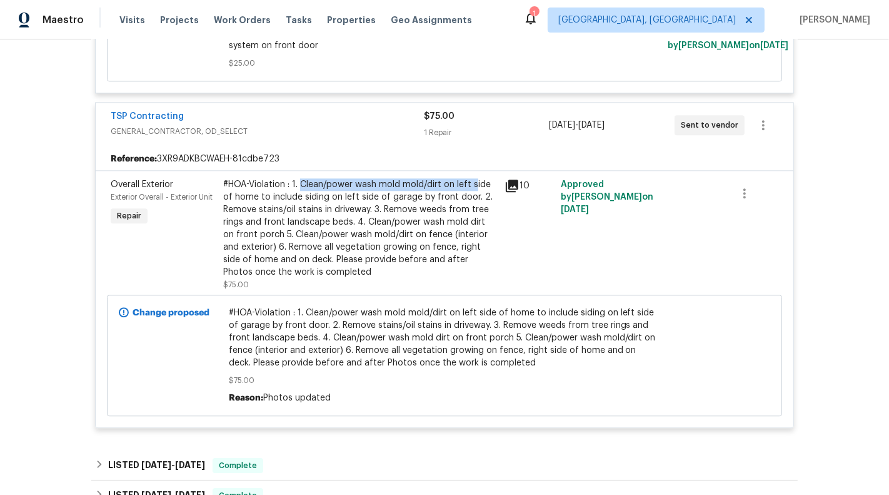
drag, startPoint x: 302, startPoint y: 132, endPoint x: 474, endPoint y: 135, distance: 171.4
click at [474, 178] on div "#HOA-Violation : 1. Clean/power wash mold mold/dirt on left side of home to inc…" at bounding box center [360, 228] width 274 height 100
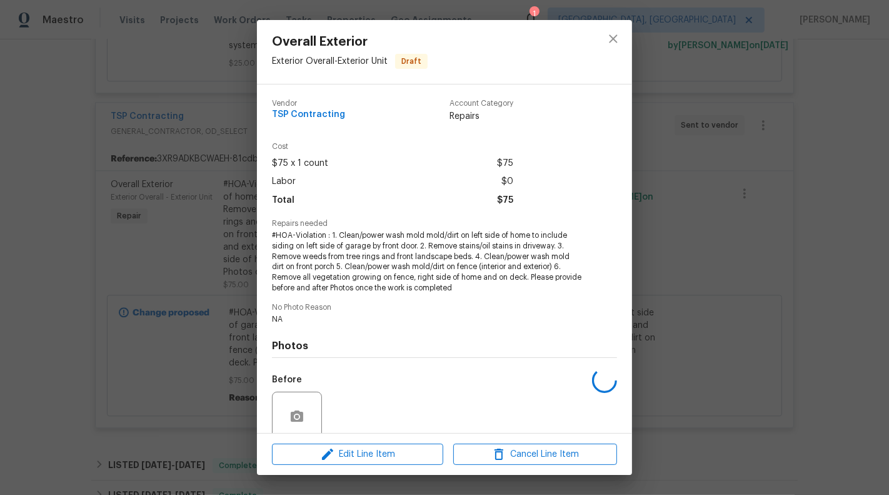
click at [474, 135] on div "Vendor TSP Contracting Account Category Repairs" at bounding box center [444, 115] width 345 height 53
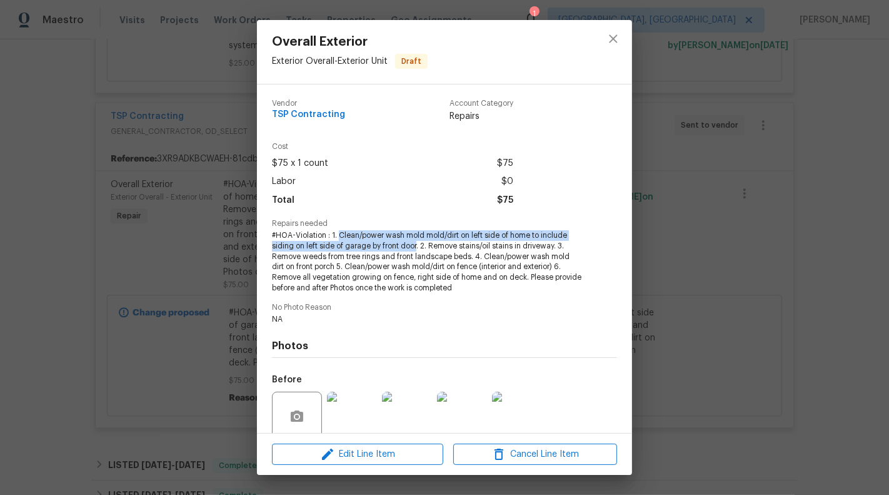
drag, startPoint x: 338, startPoint y: 232, endPoint x: 418, endPoint y: 246, distance: 80.7
click at [418, 247] on span "#HOA-Violation : 1. Clean/power wash mold mold/dirt on left side of home to inc…" at bounding box center [427, 261] width 311 height 63
copy span "Clean/power wash mold mold/dirt on left side of home to include siding on left …"
click at [612, 16] on div "Overall Exterior Exterior Overall - Exterior Unit Draft Vendor TSP Contracting …" at bounding box center [444, 247] width 889 height 495
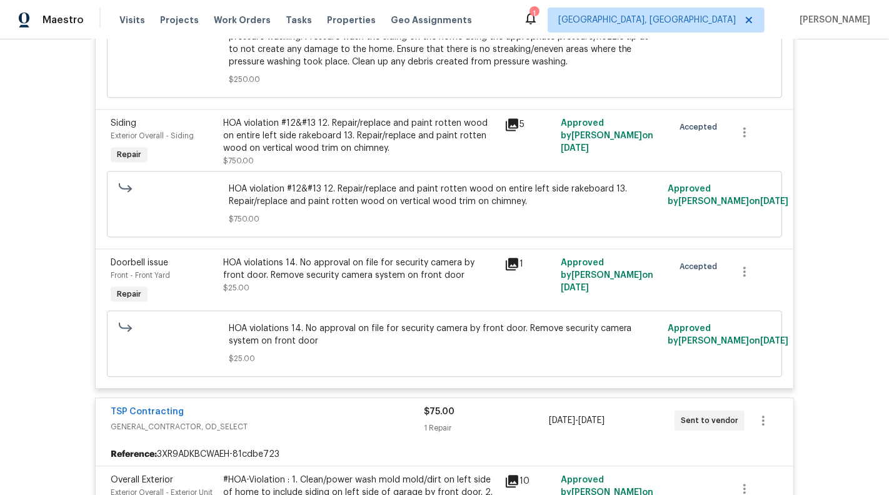
scroll to position [2447, 0]
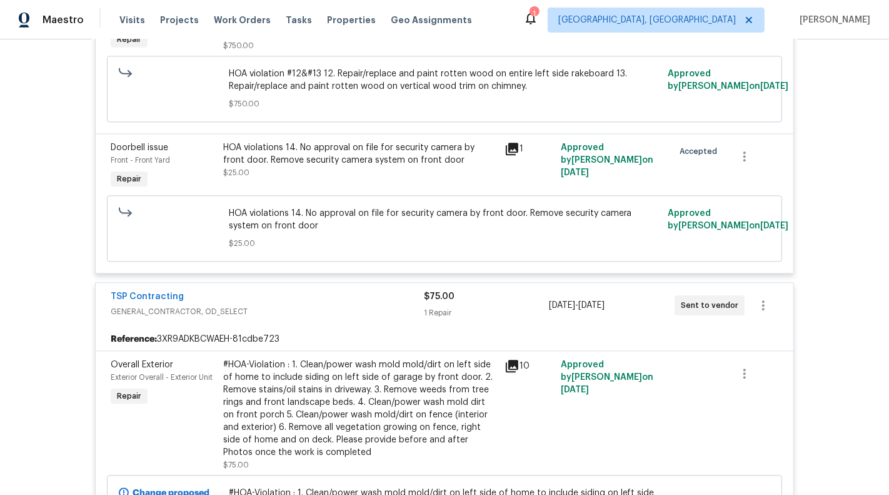
click at [341, 290] on div "TSP Contracting" at bounding box center [267, 297] width 313 height 15
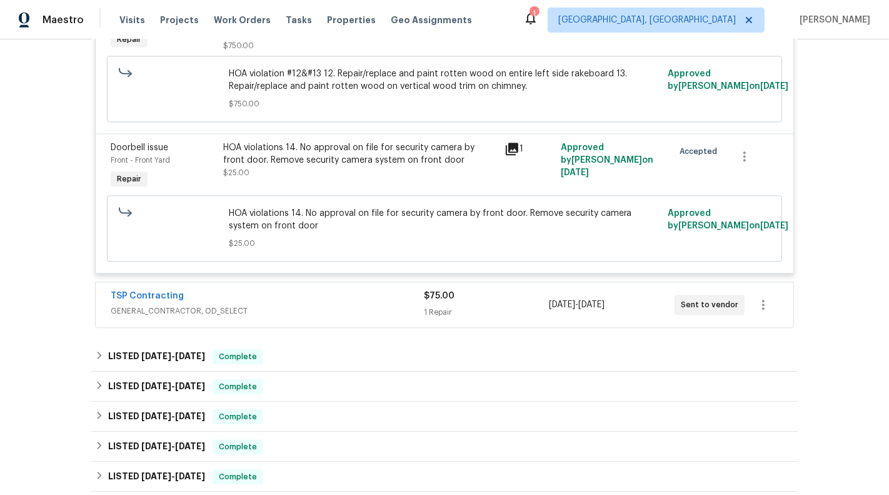
click at [261, 290] on div "TSP Contracting" at bounding box center [267, 297] width 313 height 15
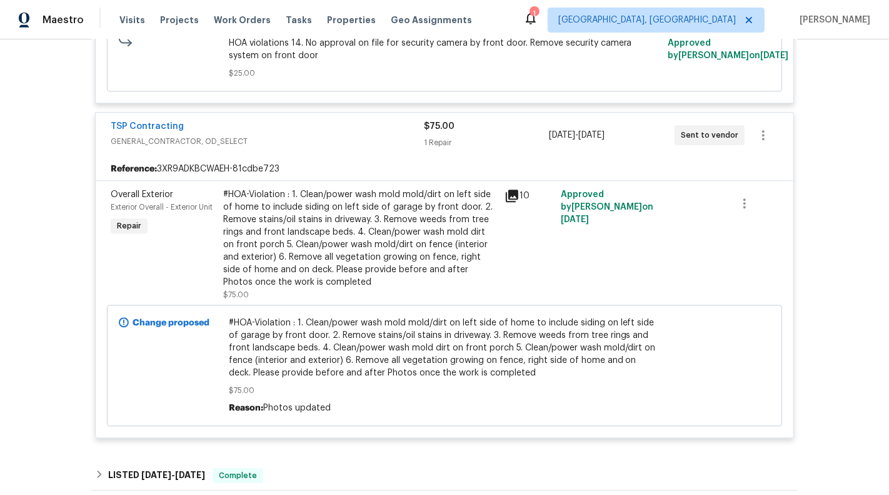
scroll to position [2616, 0]
click at [767, 128] on icon "button" at bounding box center [763, 135] width 15 height 15
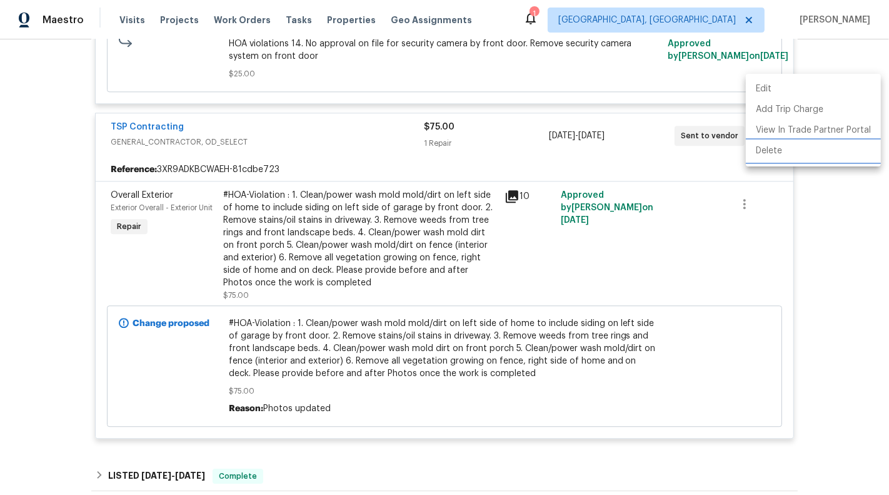
click at [776, 148] on li "Delete" at bounding box center [813, 151] width 135 height 21
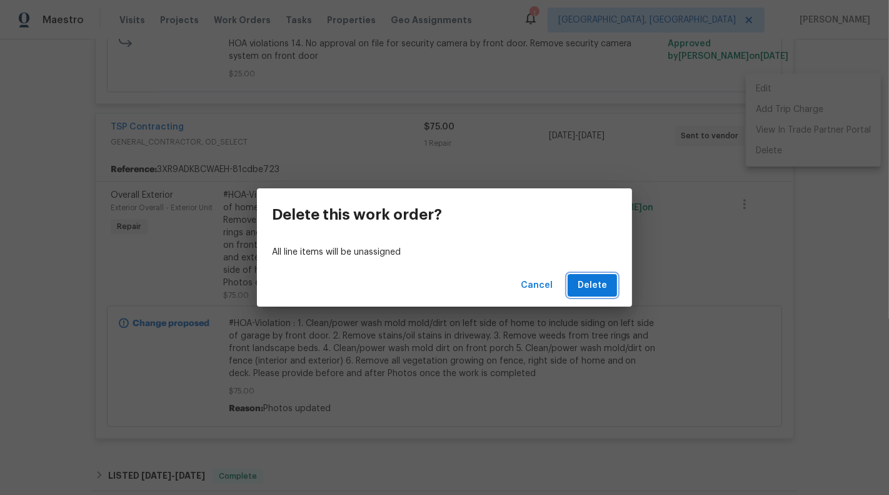
click at [589, 282] on span "Delete" at bounding box center [592, 286] width 29 height 16
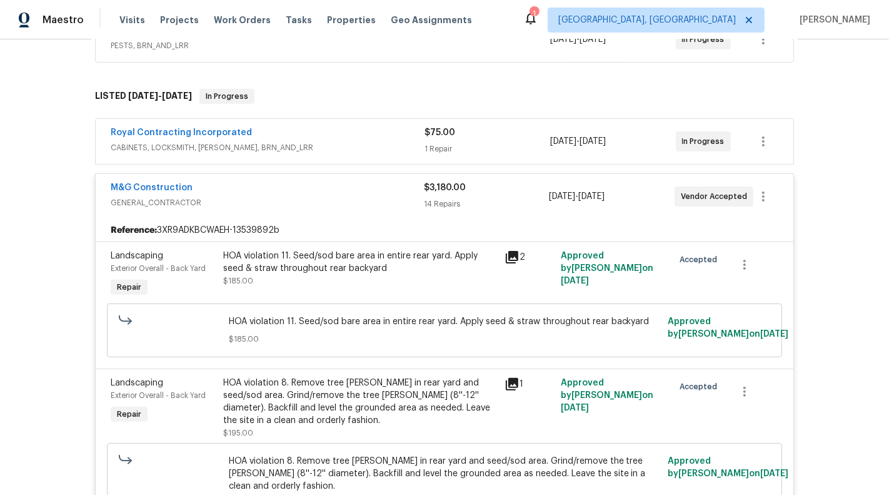
scroll to position [198, 0]
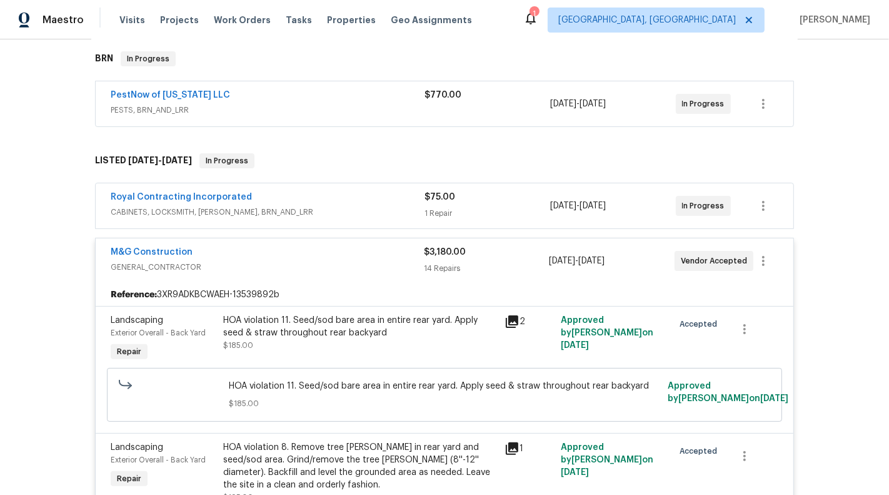
click at [352, 246] on div "M&G Construction" at bounding box center [267, 253] width 313 height 15
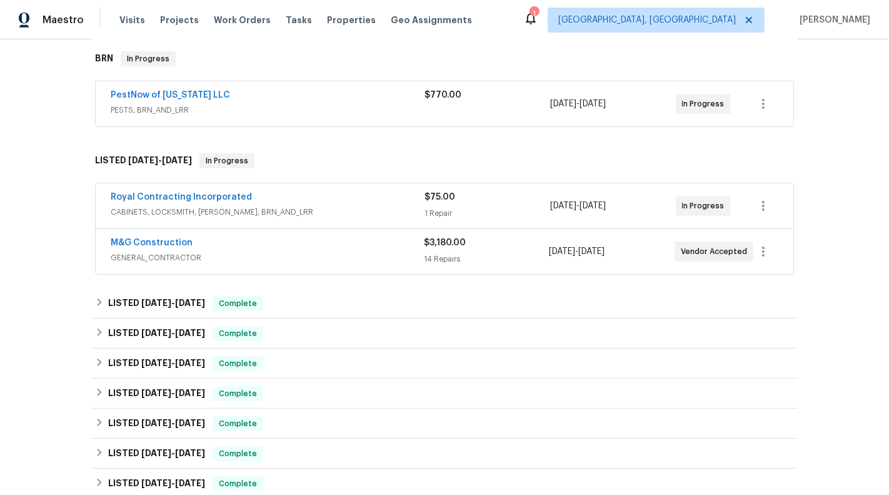
click at [352, 246] on div "M&G Construction" at bounding box center [267, 243] width 313 height 15
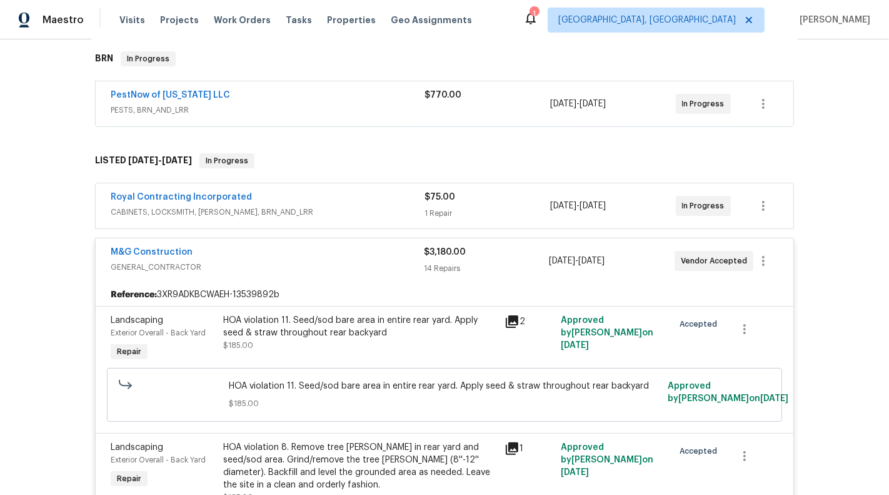
click at [379, 250] on div "M&G Construction" at bounding box center [267, 253] width 313 height 15
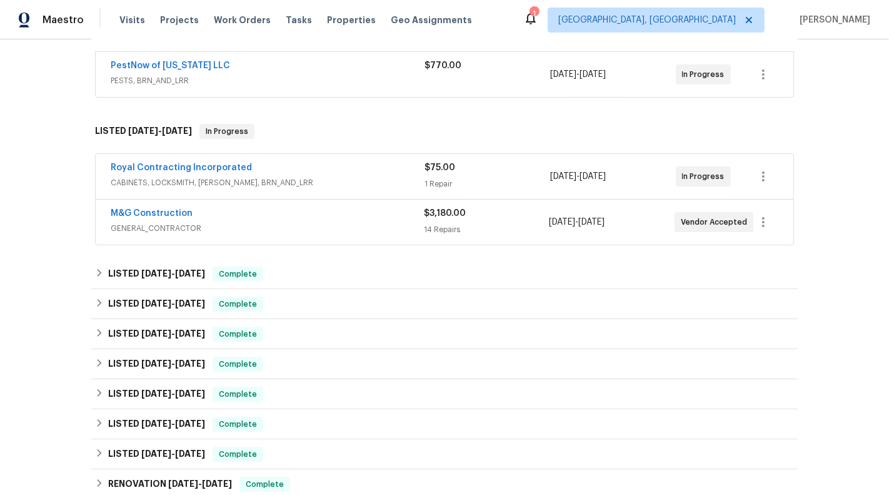
scroll to position [225, 0]
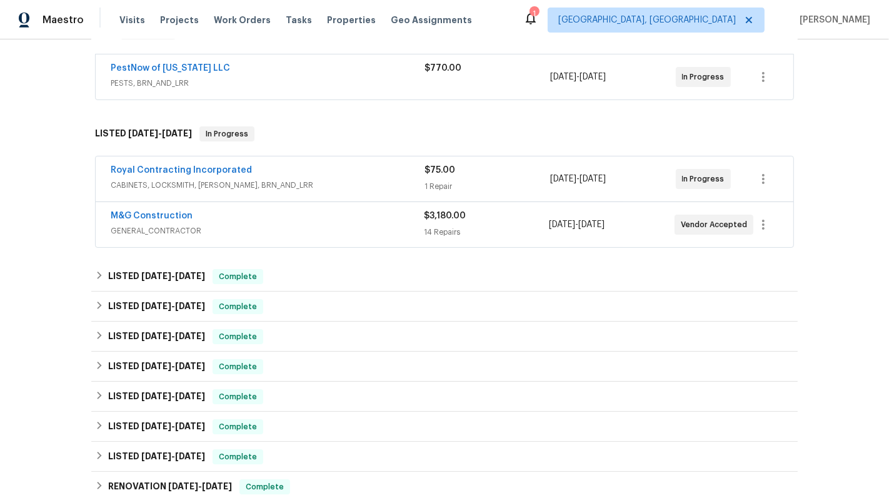
click at [295, 226] on span "GENERAL_CONTRACTOR" at bounding box center [267, 231] width 313 height 13
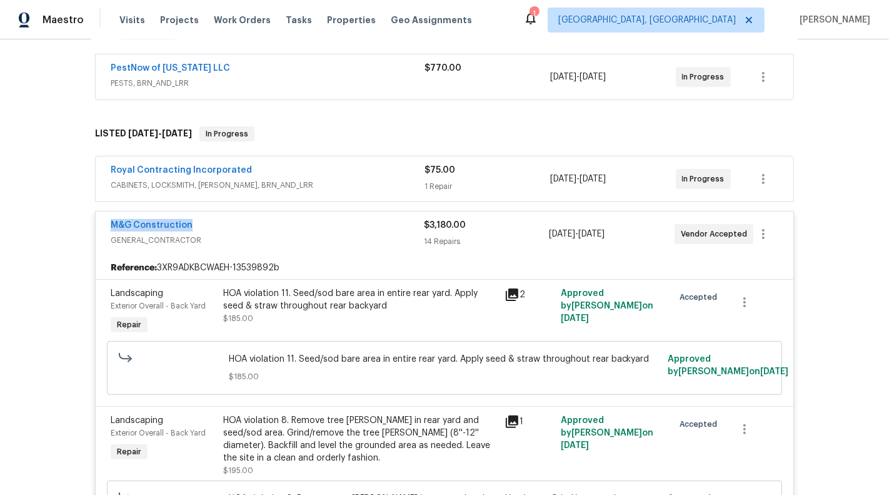
drag, startPoint x: 218, startPoint y: 223, endPoint x: 68, endPoint y: 223, distance: 150.7
click at [68, 223] on div "Back to all projects 8245 Crackling Fire Dr, Gainesville, VA 20155 4 Beds | 3 1…" at bounding box center [444, 266] width 889 height 455
copy link "M&G Construction"
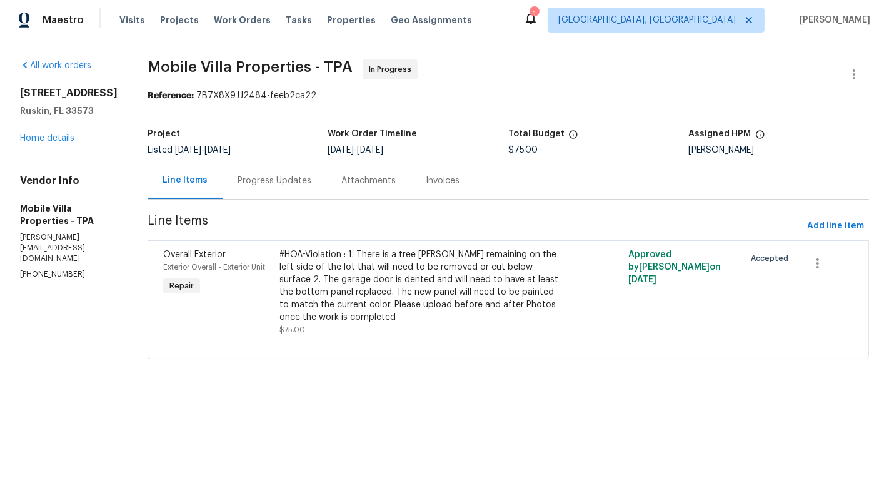
click at [285, 190] on div "Progress Updates" at bounding box center [275, 180] width 104 height 37
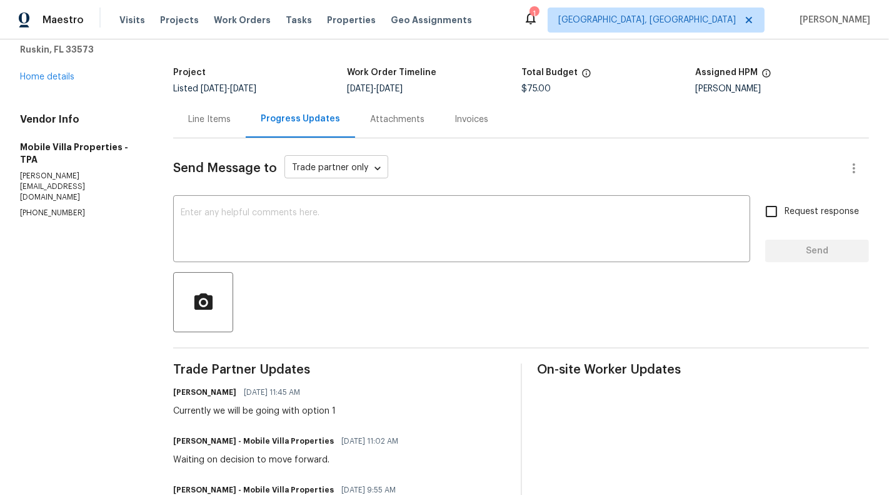
scroll to position [61, 0]
click at [195, 123] on div "Line Items" at bounding box center [209, 119] width 43 height 13
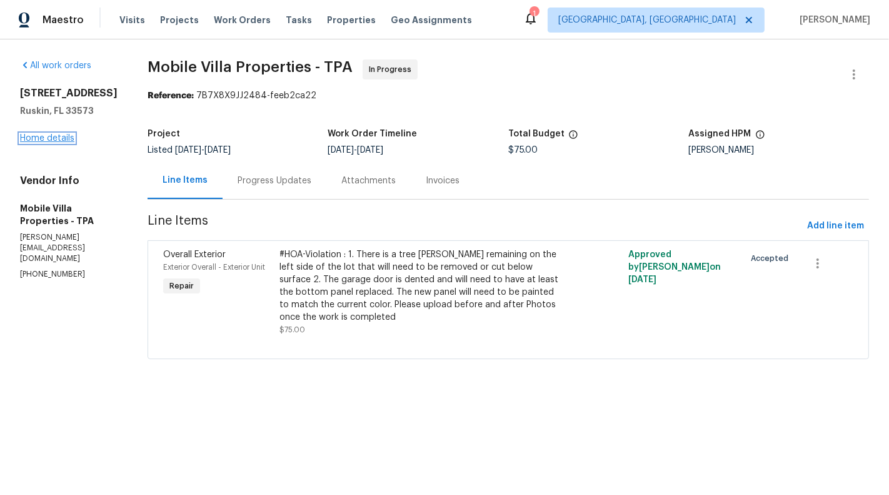
click at [36, 143] on link "Home details" at bounding box center [47, 138] width 54 height 9
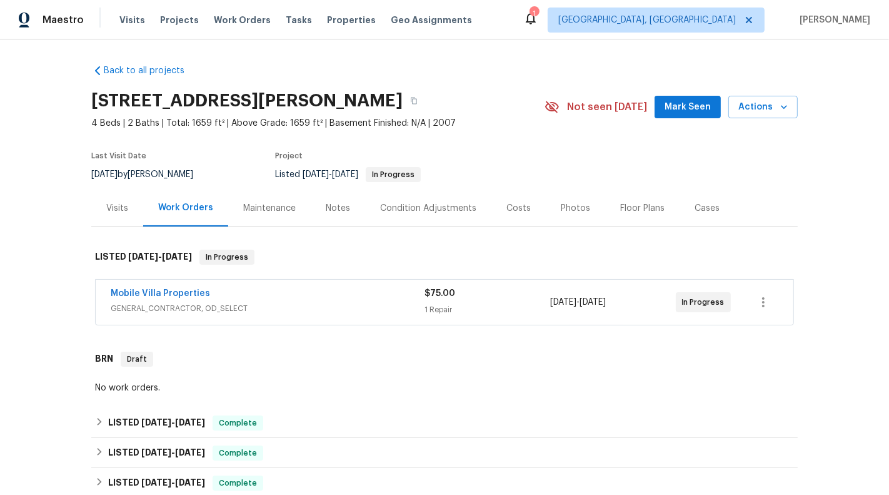
click at [312, 321] on div "Mobile Villa Properties GENERAL_CONTRACTOR, OD_SELECT $75.00 1 Repair [DATE] - …" at bounding box center [445, 302] width 698 height 45
